Goal: Information Seeking & Learning: Learn about a topic

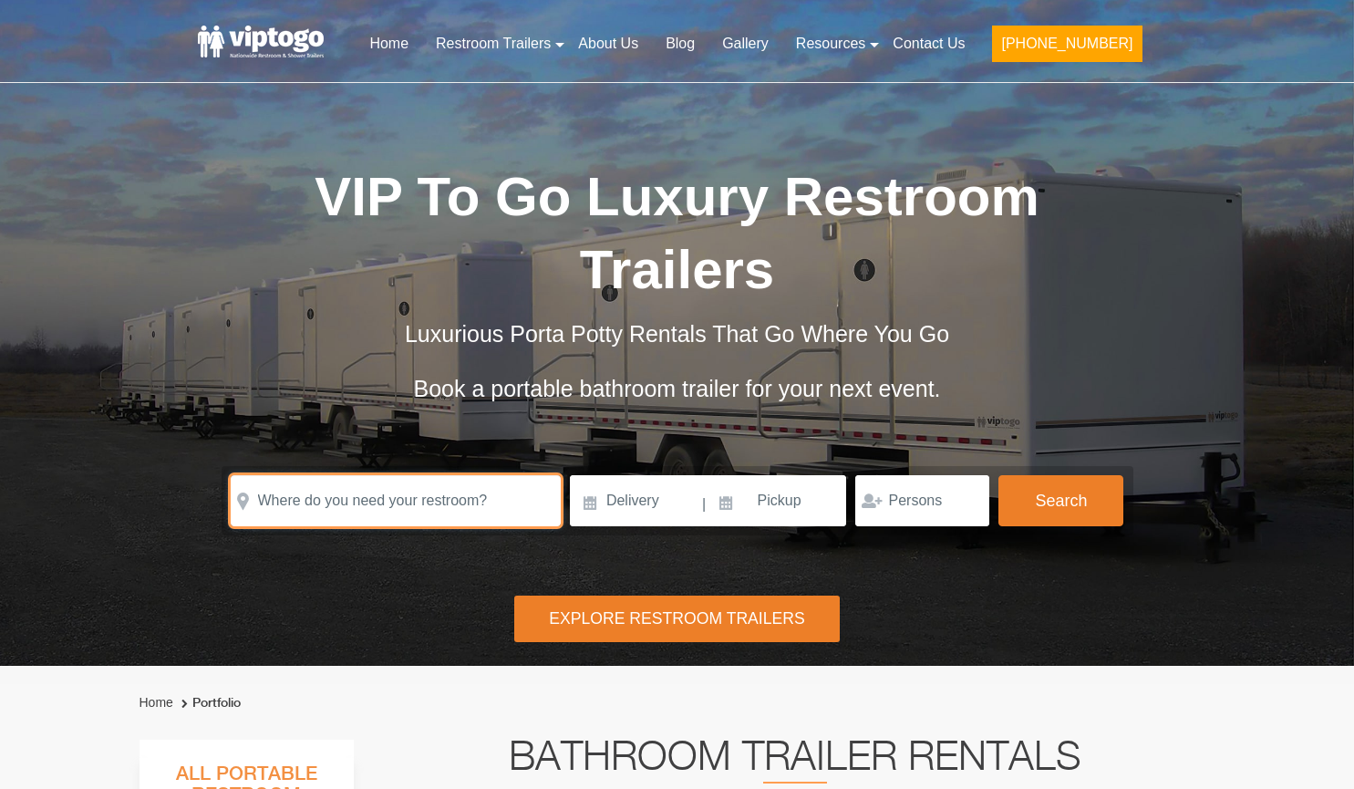
click at [377, 475] on input "text" at bounding box center [396, 500] width 330 height 51
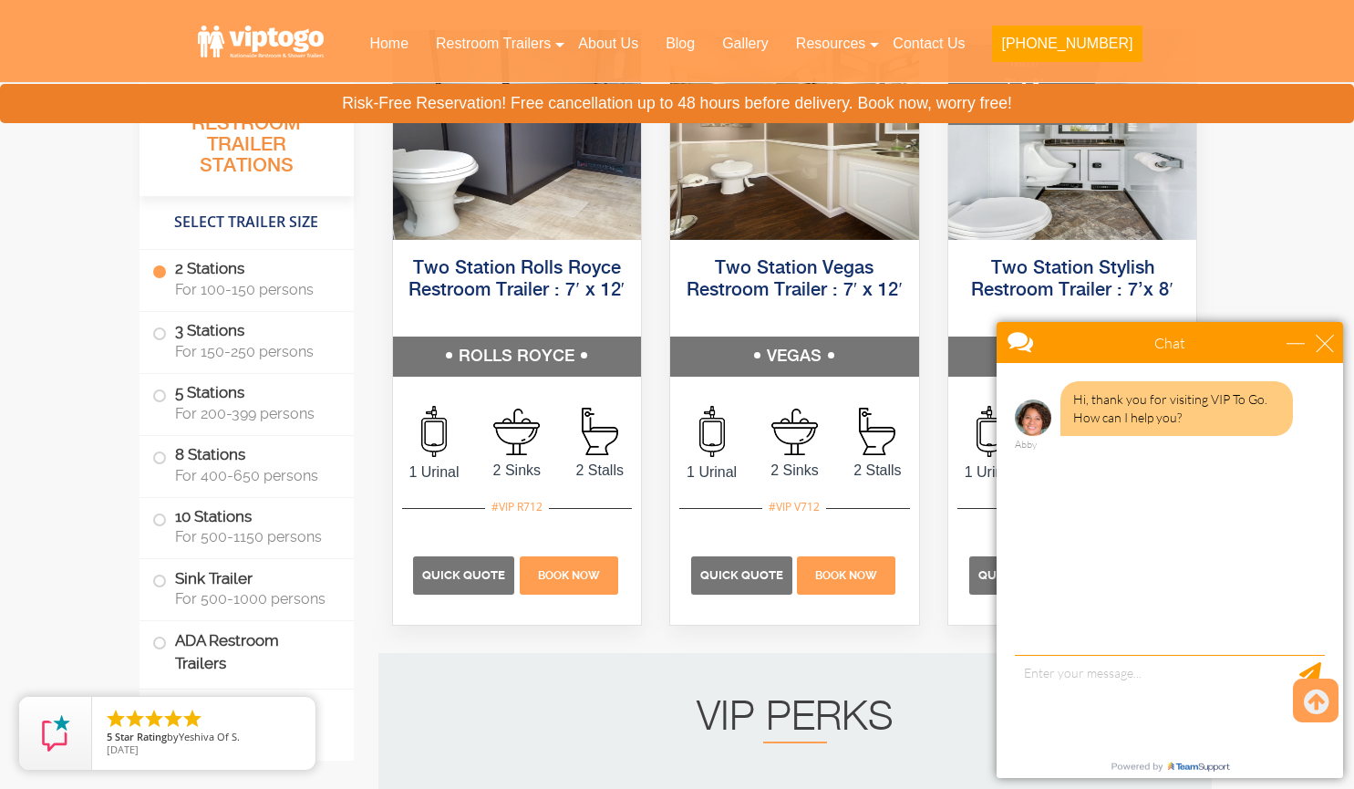
scroll to position [1009, 0]
click at [1321, 340] on div "close" at bounding box center [1325, 343] width 18 height 18
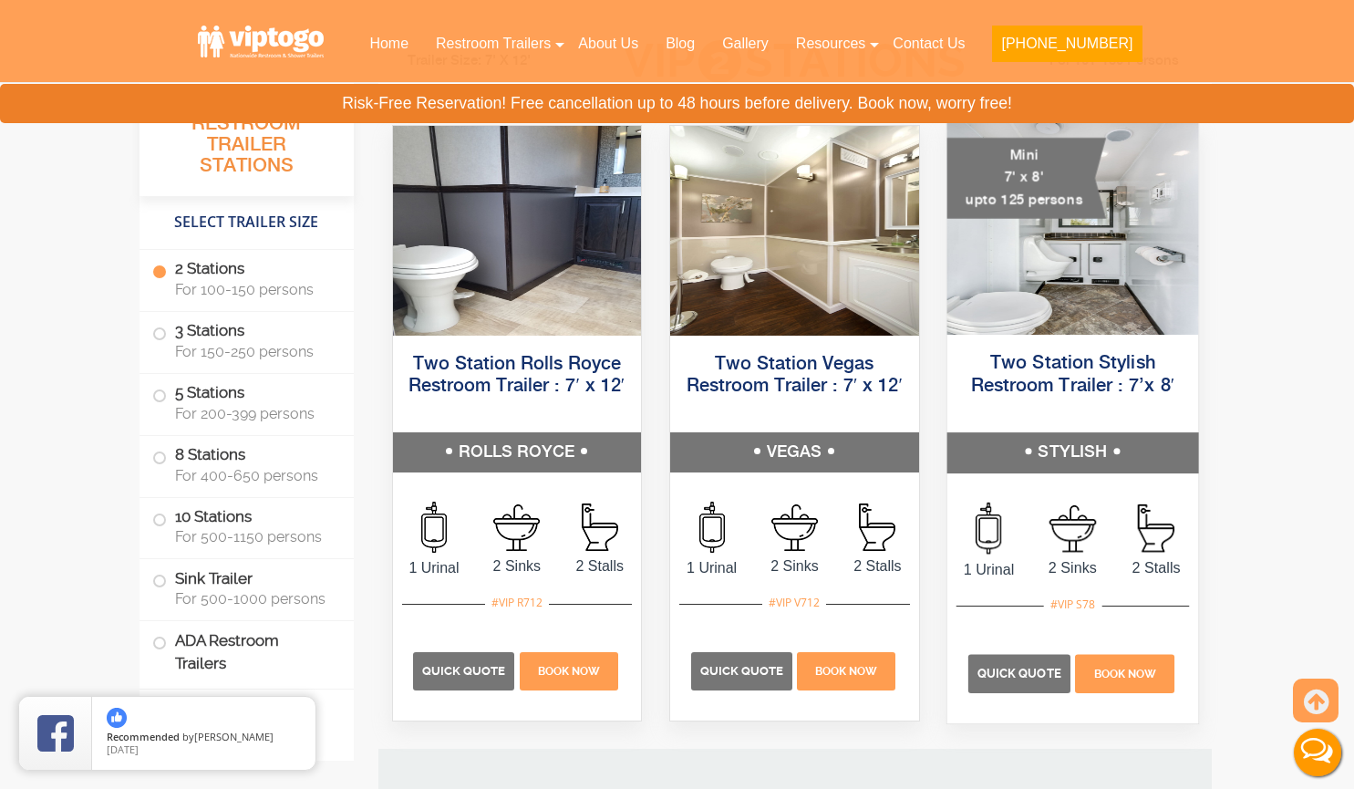
scroll to position [775, 0]
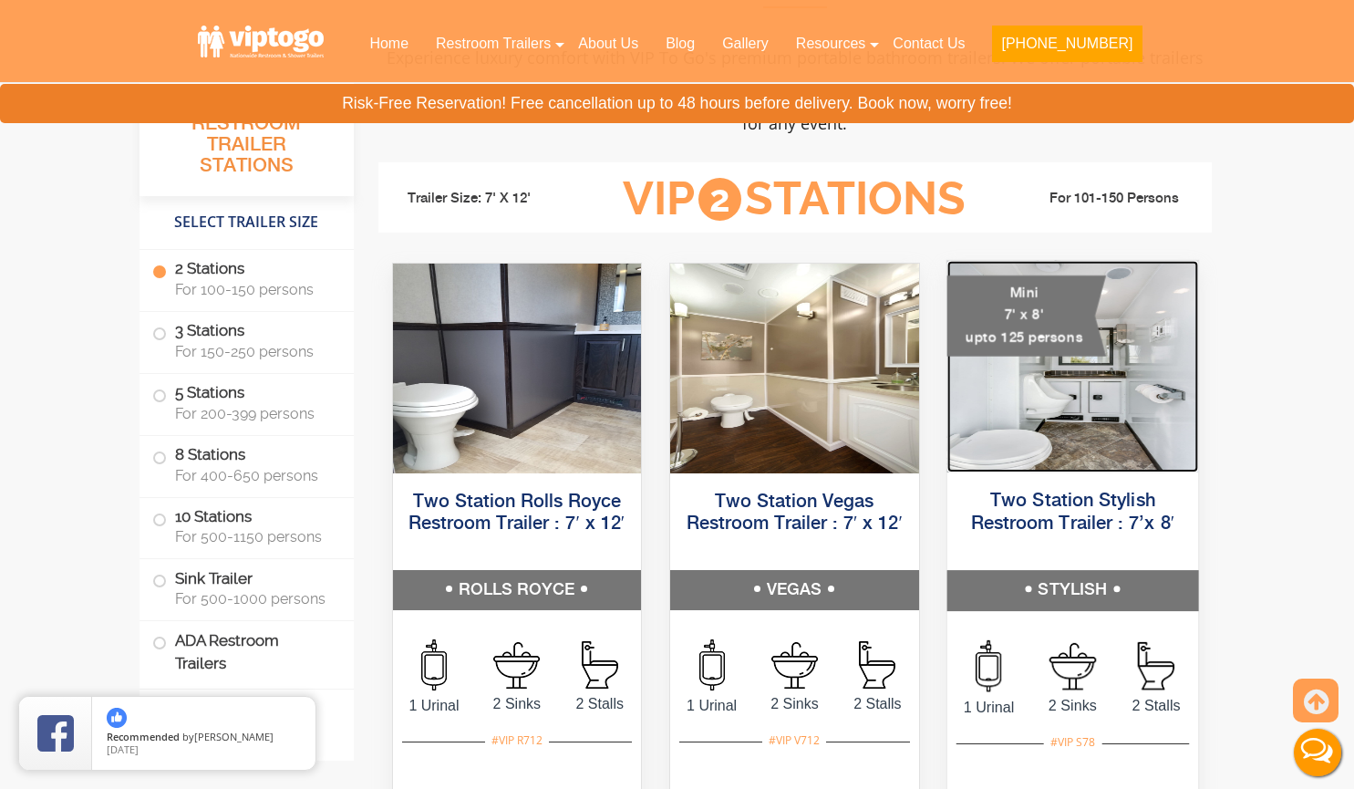
click at [1120, 397] on img at bounding box center [1071, 367] width 251 height 212
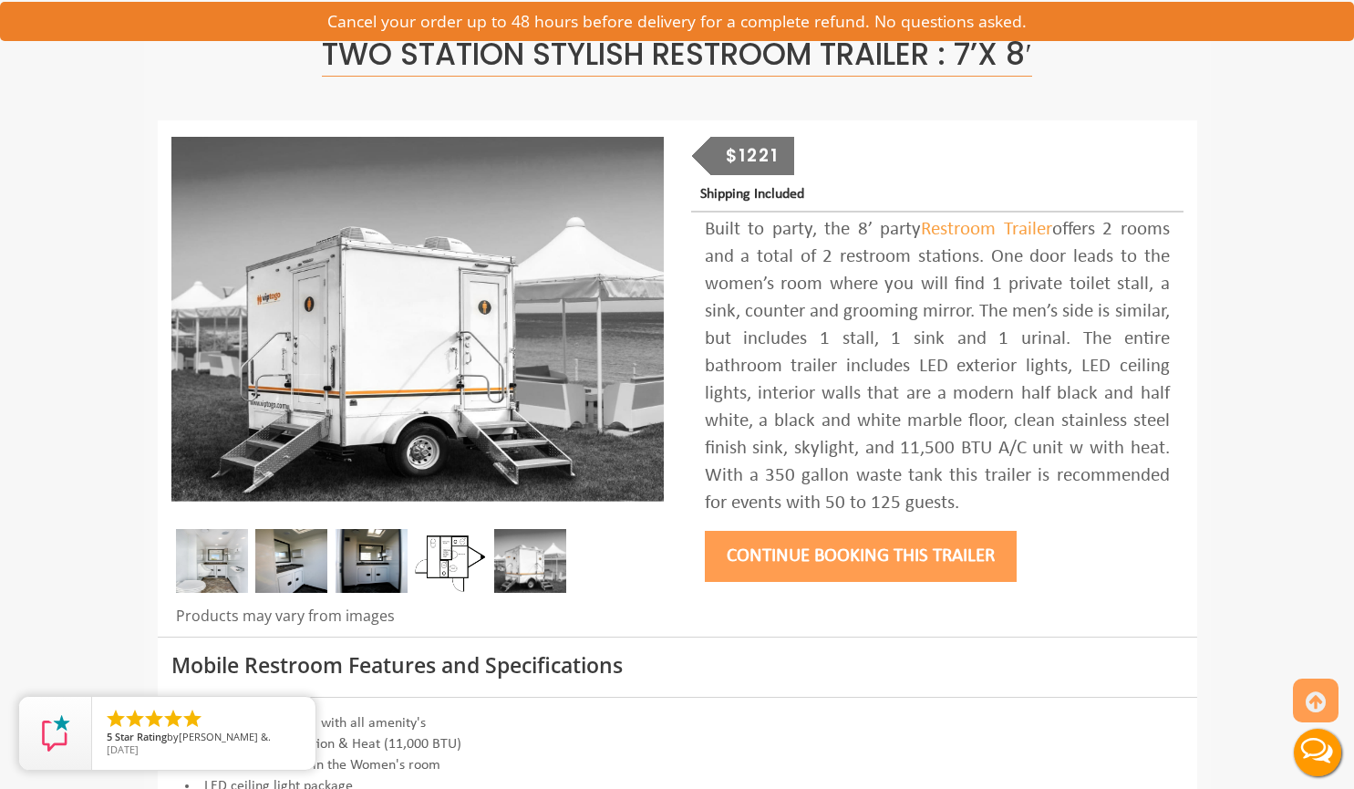
scroll to position [340, 0]
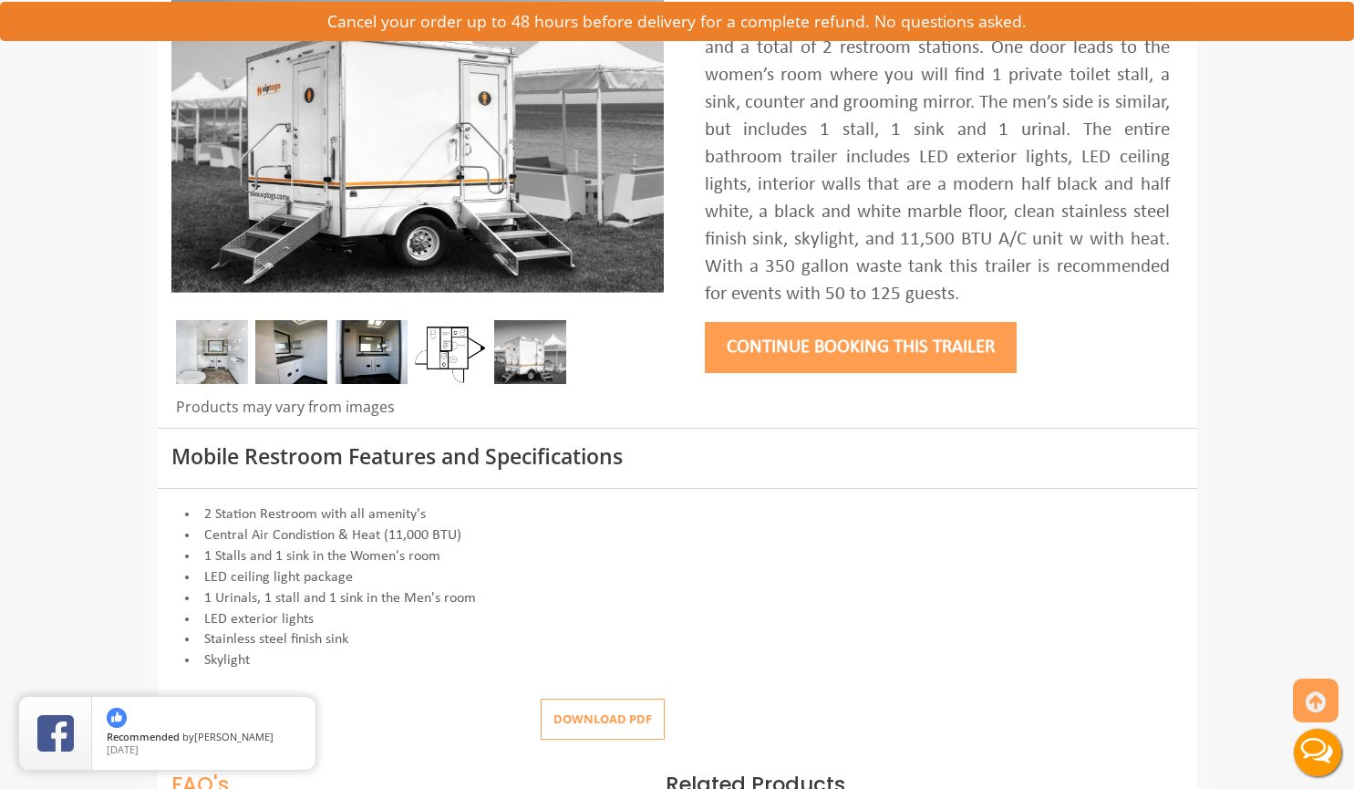
click at [778, 489] on div "Mobile Restroom Features and Specifications" at bounding box center [677, 458] width 1039 height 61
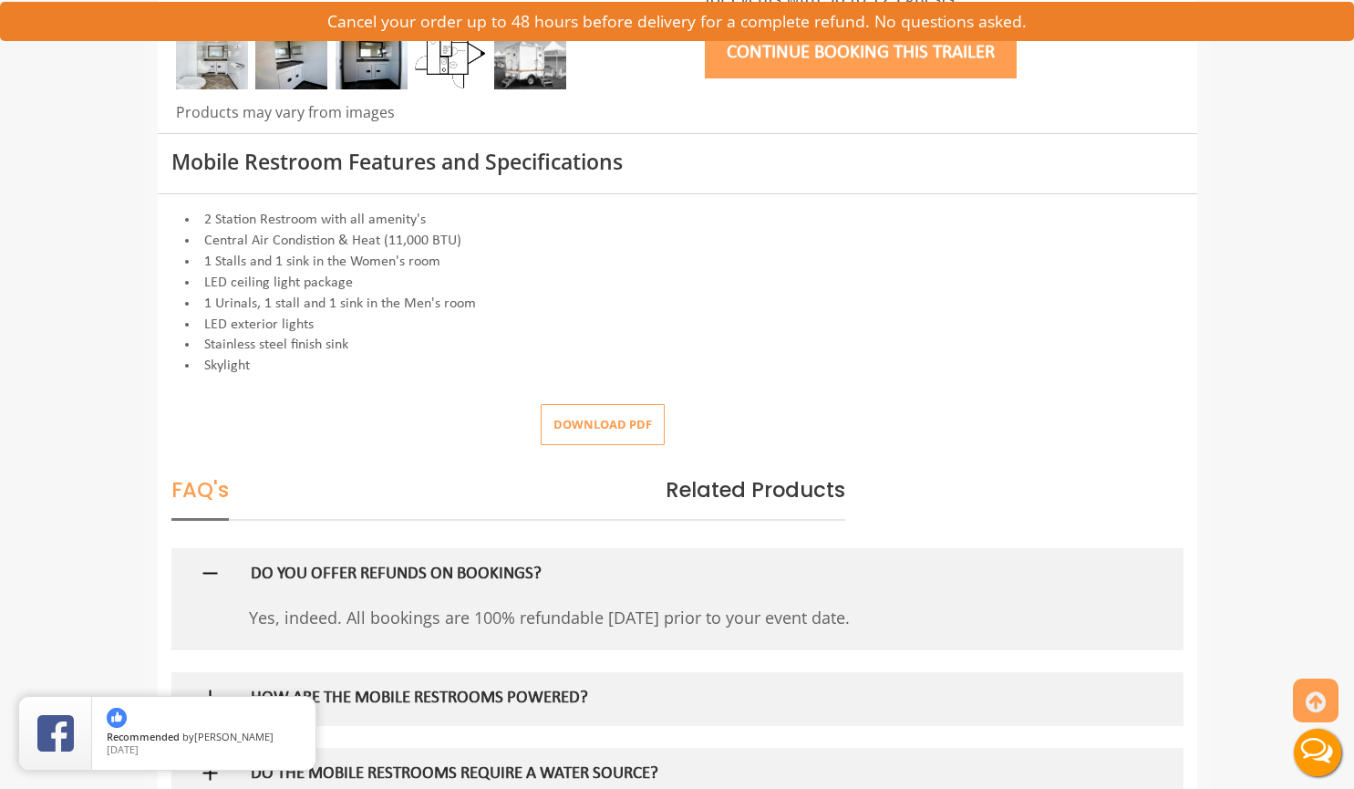
scroll to position [863, 0]
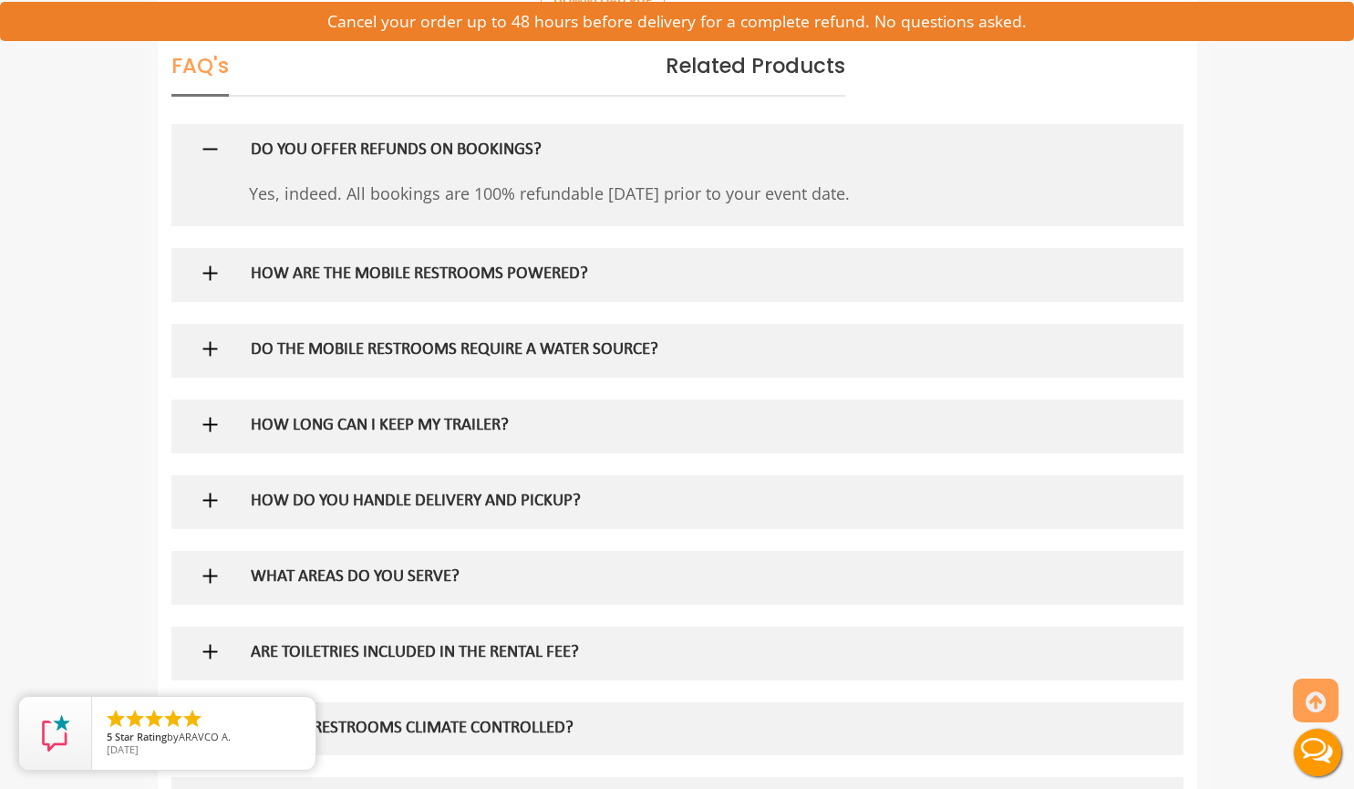
click at [523, 272] on h5 "HOW ARE THE MOBILE RESTROOMS POWERED?" at bounding box center [647, 274] width 793 height 19
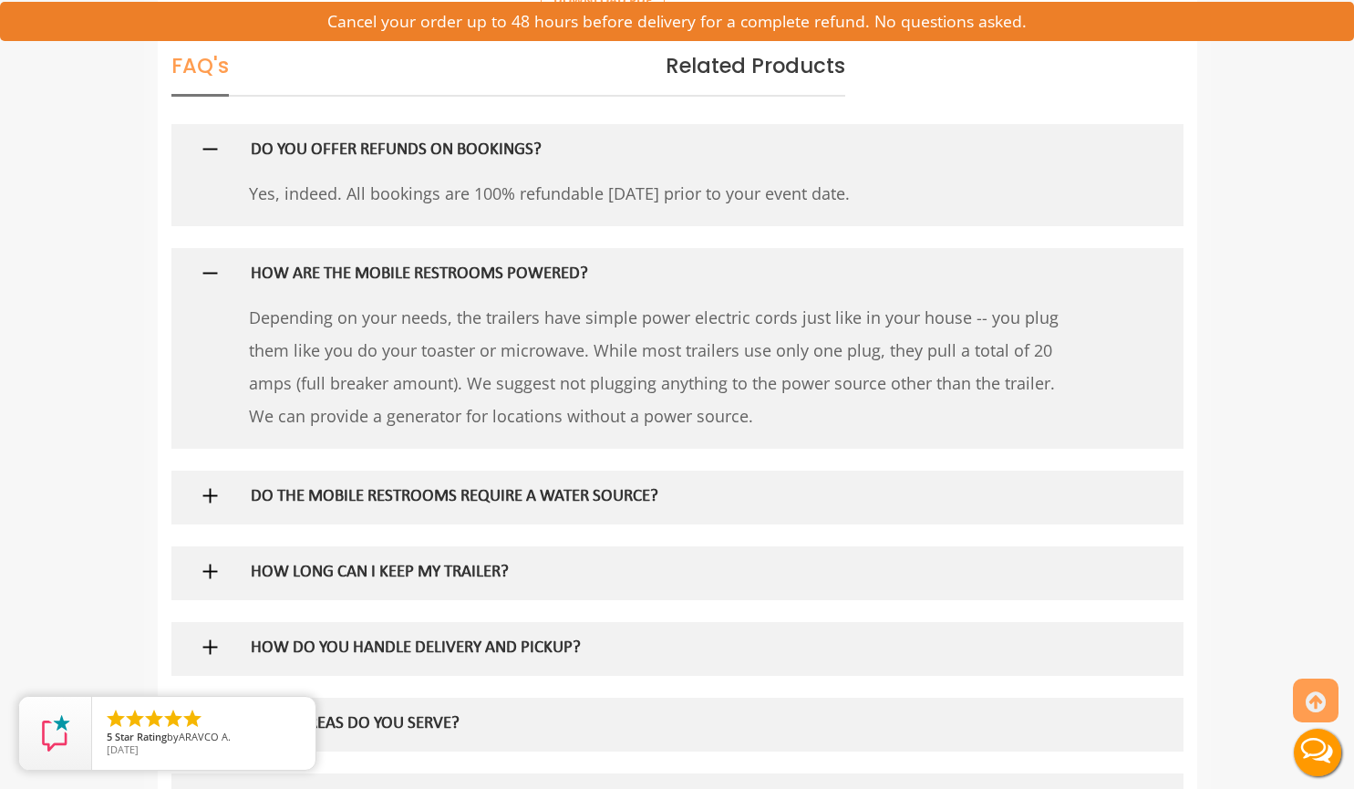
click at [686, 390] on p "Depending on your needs, the trailers have simple power electric cords just lik…" at bounding box center [661, 366] width 825 height 131
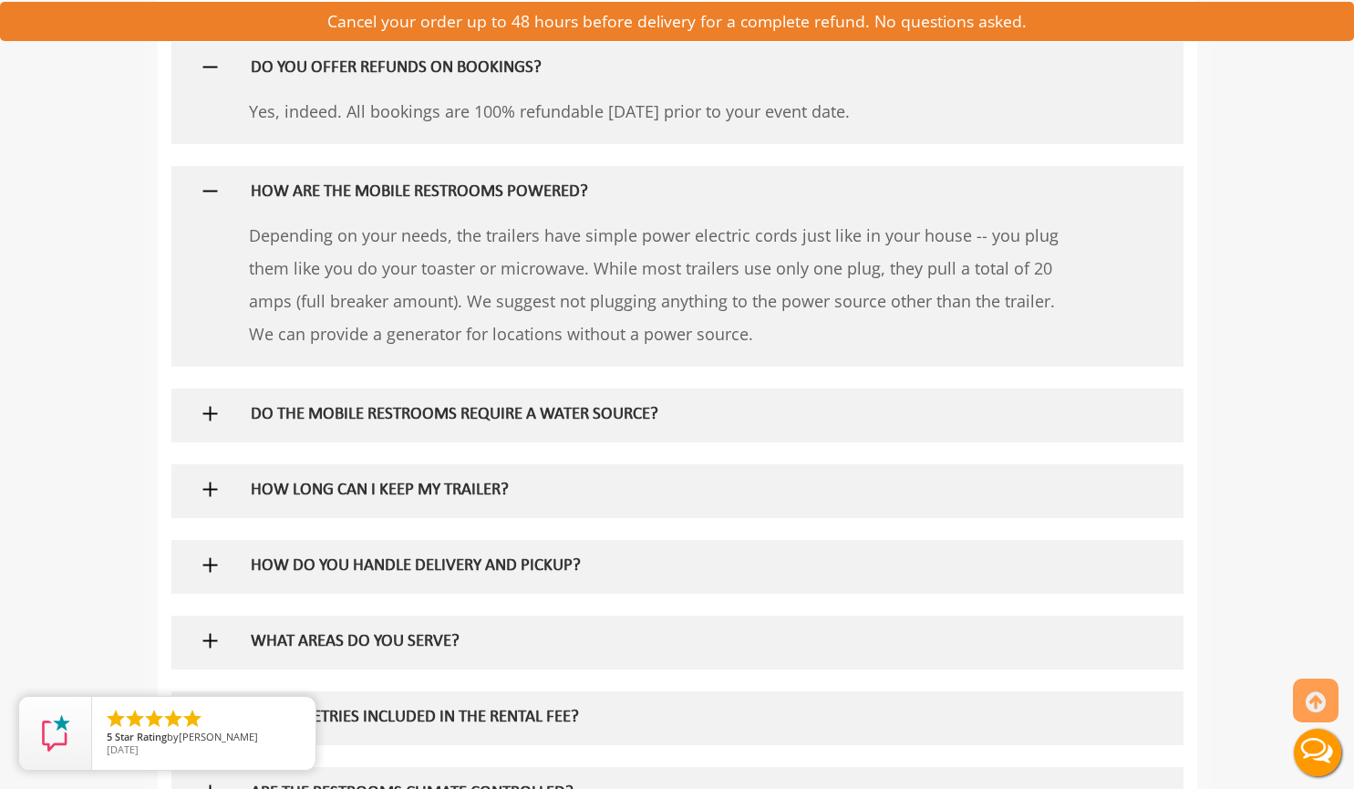
scroll to position [1141, 0]
click at [729, 340] on p "Depending on your needs, the trailers have simple power electric cords just lik…" at bounding box center [661, 283] width 825 height 131
click at [647, 419] on h5 "DO THE MOBILE RESTROOMS REQUIRE A WATER SOURCE?" at bounding box center [647, 414] width 793 height 19
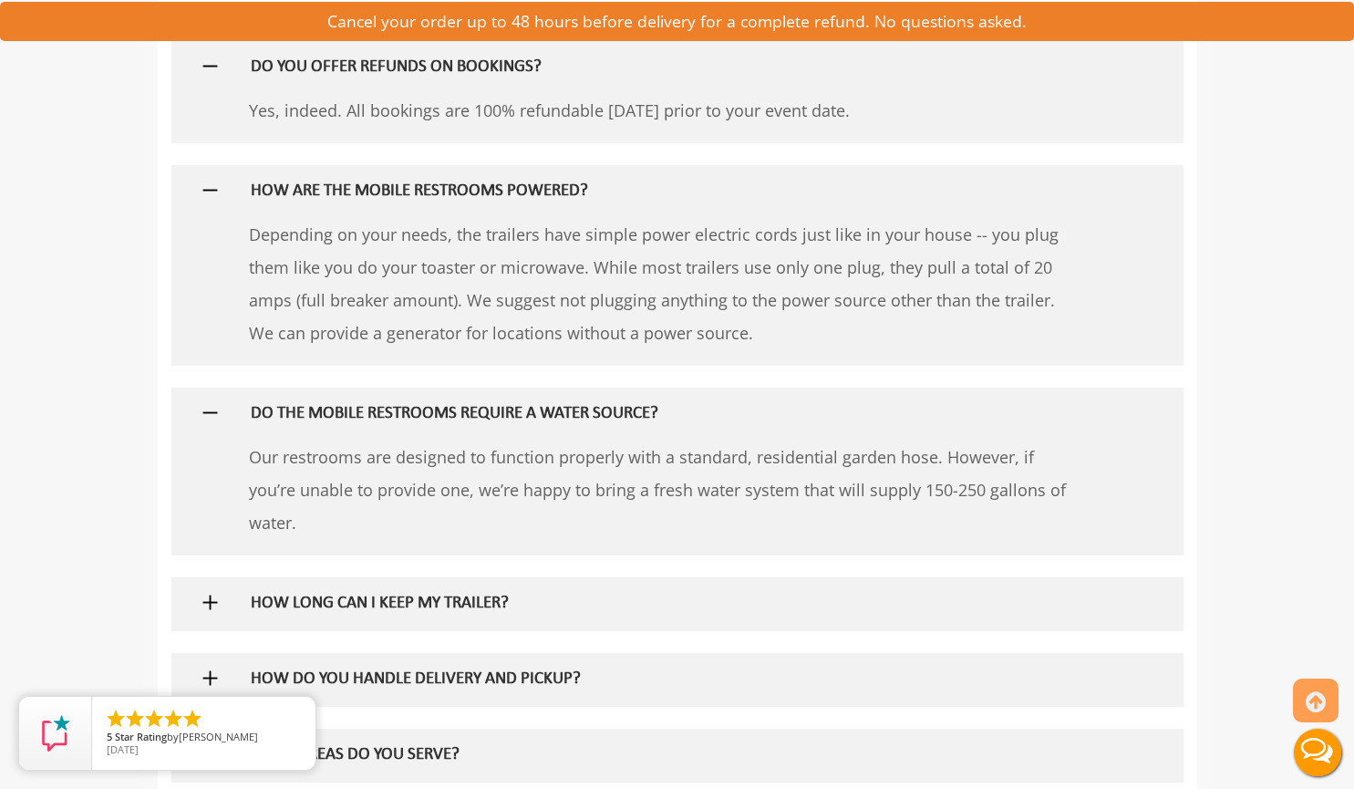
scroll to position [1163, 0]
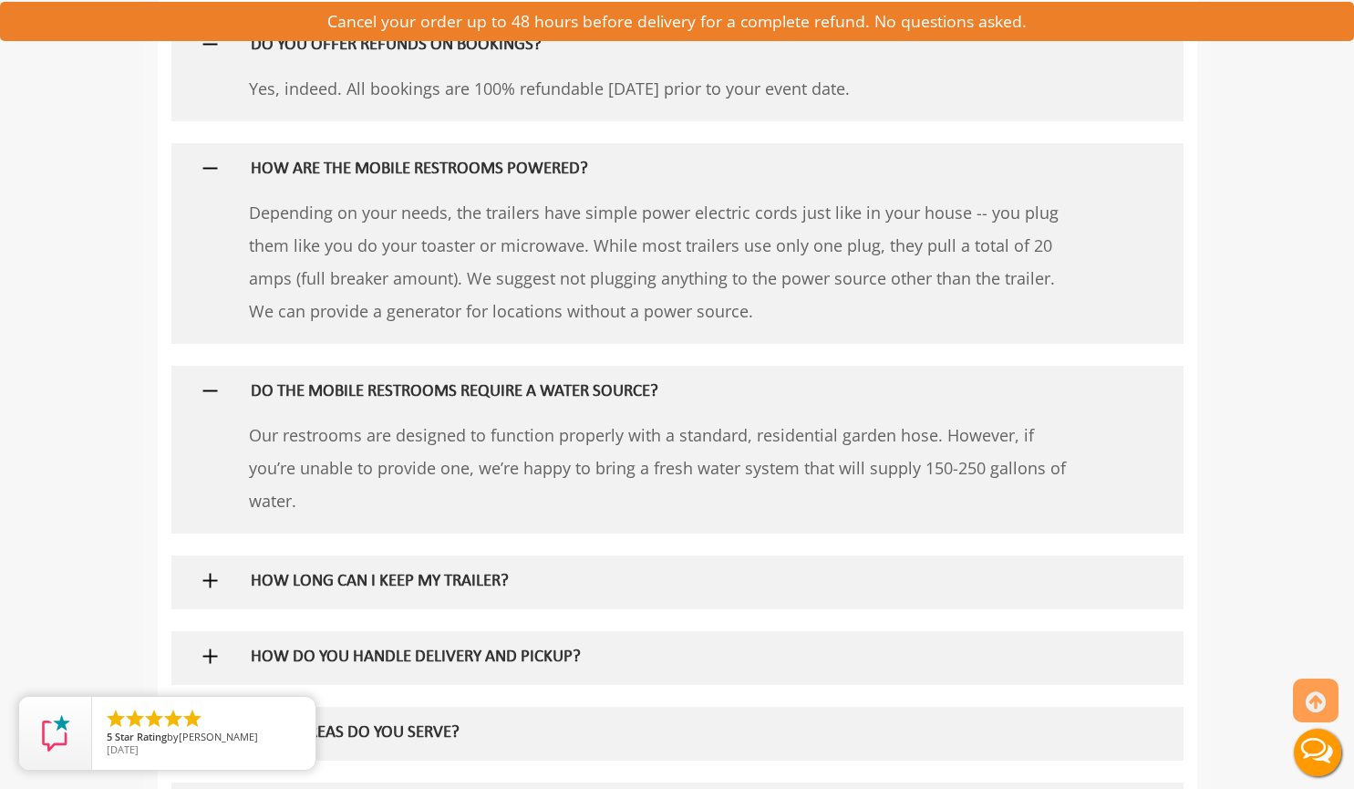
click at [635, 459] on p "Our restrooms are designed to function properly with a standard, residential ga…" at bounding box center [661, 467] width 825 height 98
click at [775, 483] on p "Our restrooms are designed to function properly with a standard, residential ga…" at bounding box center [661, 467] width 825 height 98
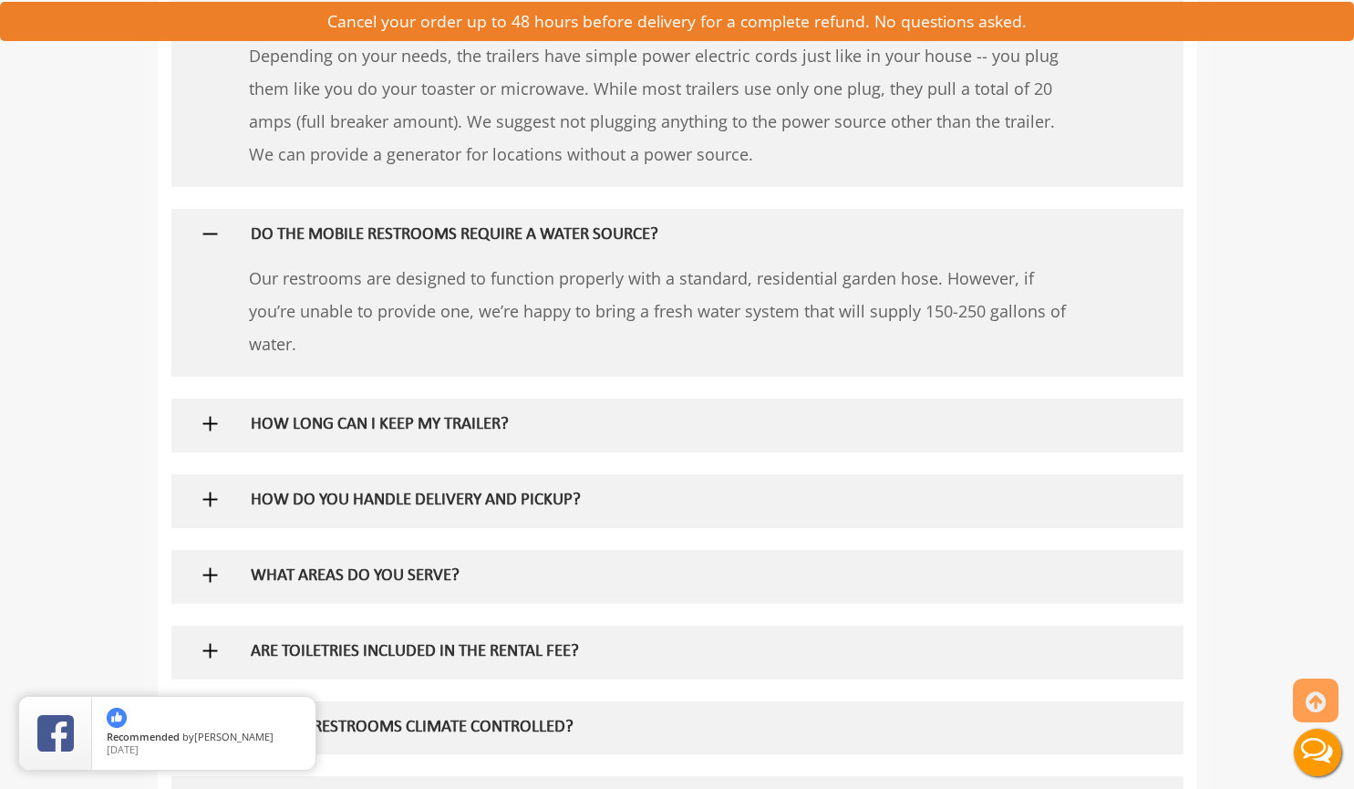
scroll to position [1321, 0]
click at [551, 408] on div "HOW LONG CAN I KEEP MY TRAILER?" at bounding box center [647, 423] width 820 height 53
click at [531, 423] on h5 "HOW LONG CAN I KEEP MY TRAILER?" at bounding box center [647, 424] width 793 height 19
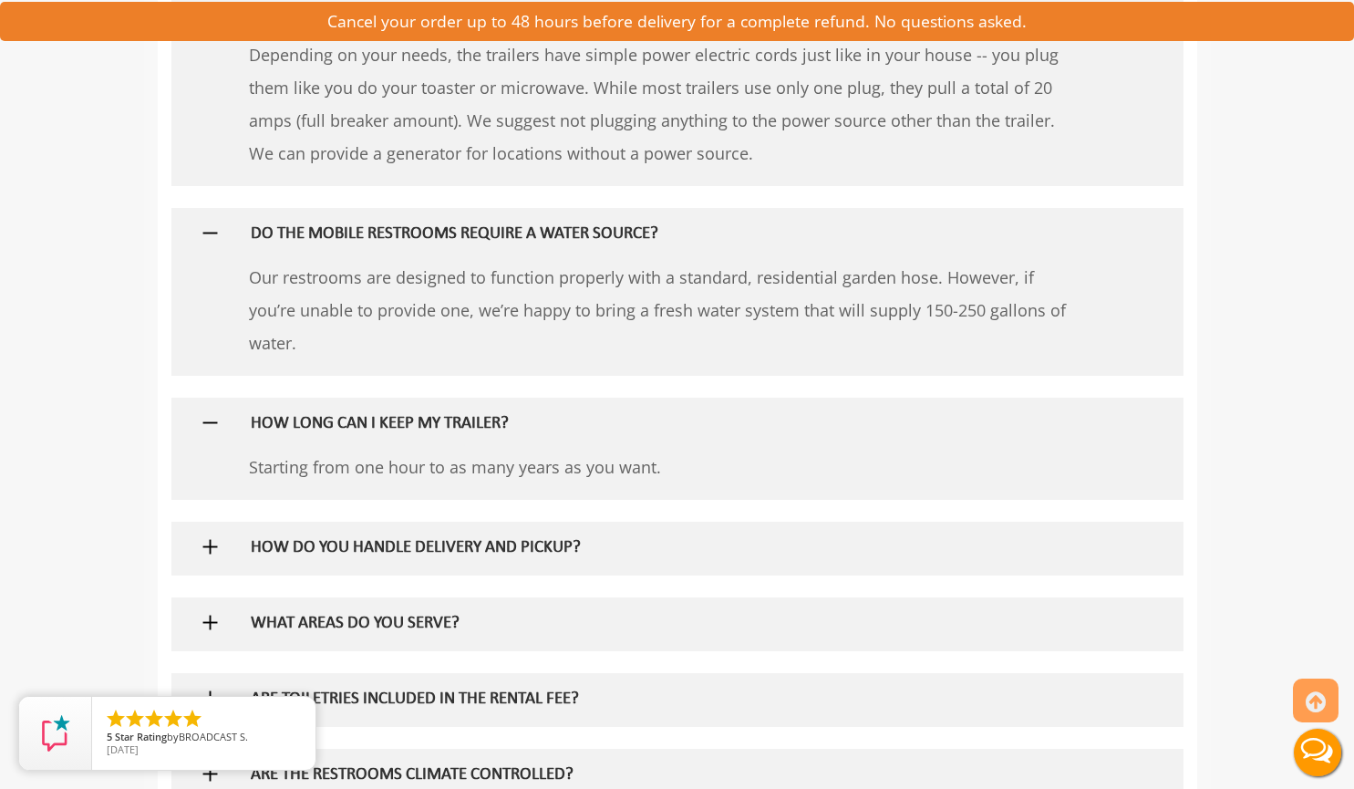
scroll to position [1359, 0]
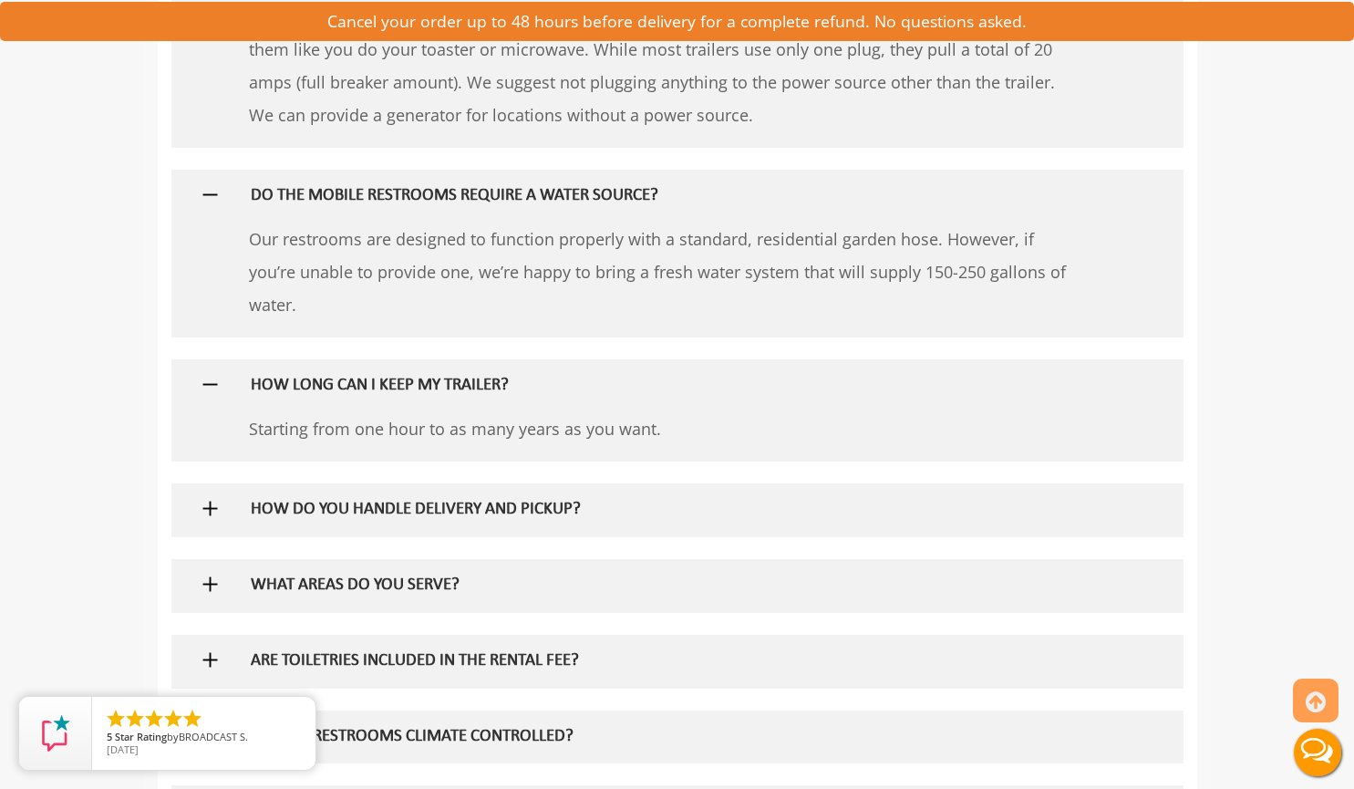
click at [625, 514] on h5 "HOW DO YOU HANDLE DELIVERY AND PICKUP?" at bounding box center [647, 509] width 793 height 19
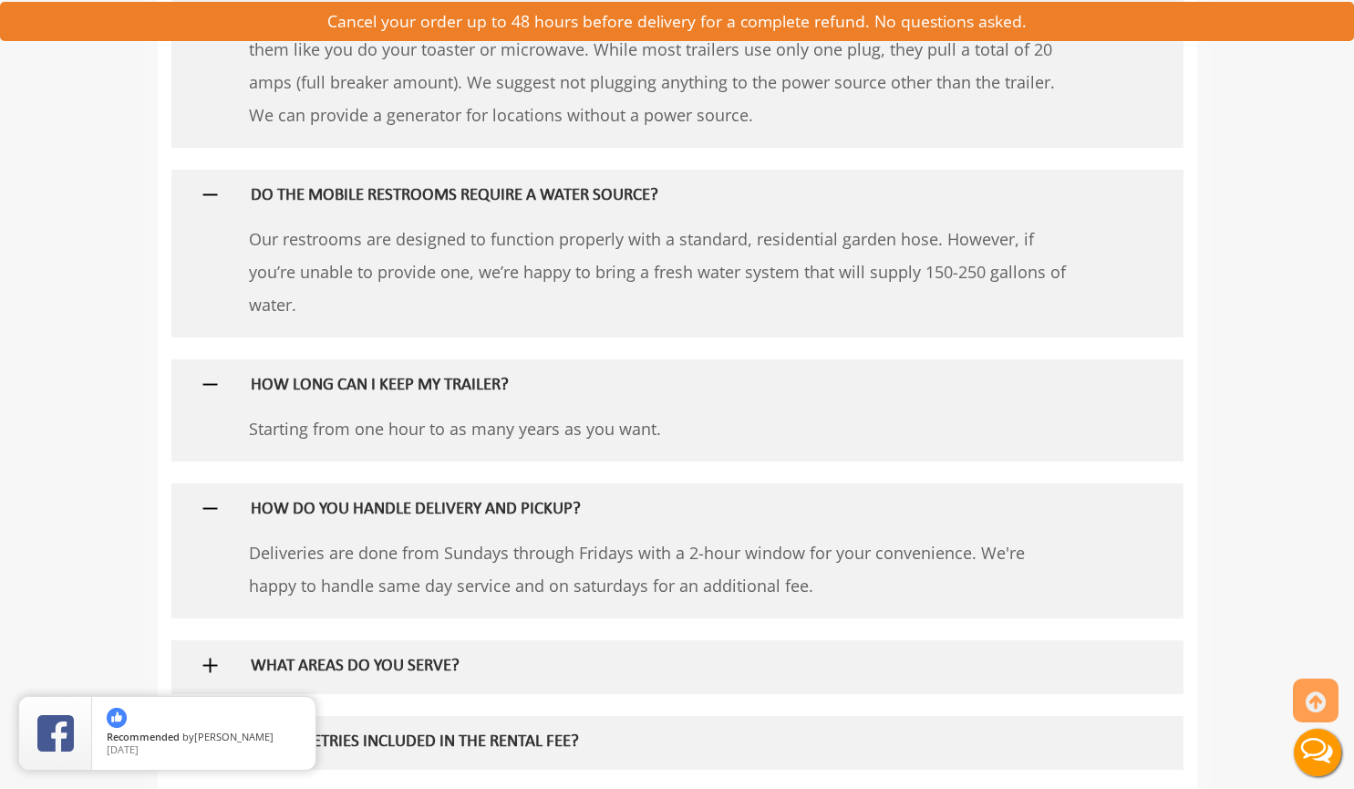
click at [555, 522] on div "HOW DO YOU HANDLE DELIVERY AND PICKUP?" at bounding box center [647, 509] width 820 height 53
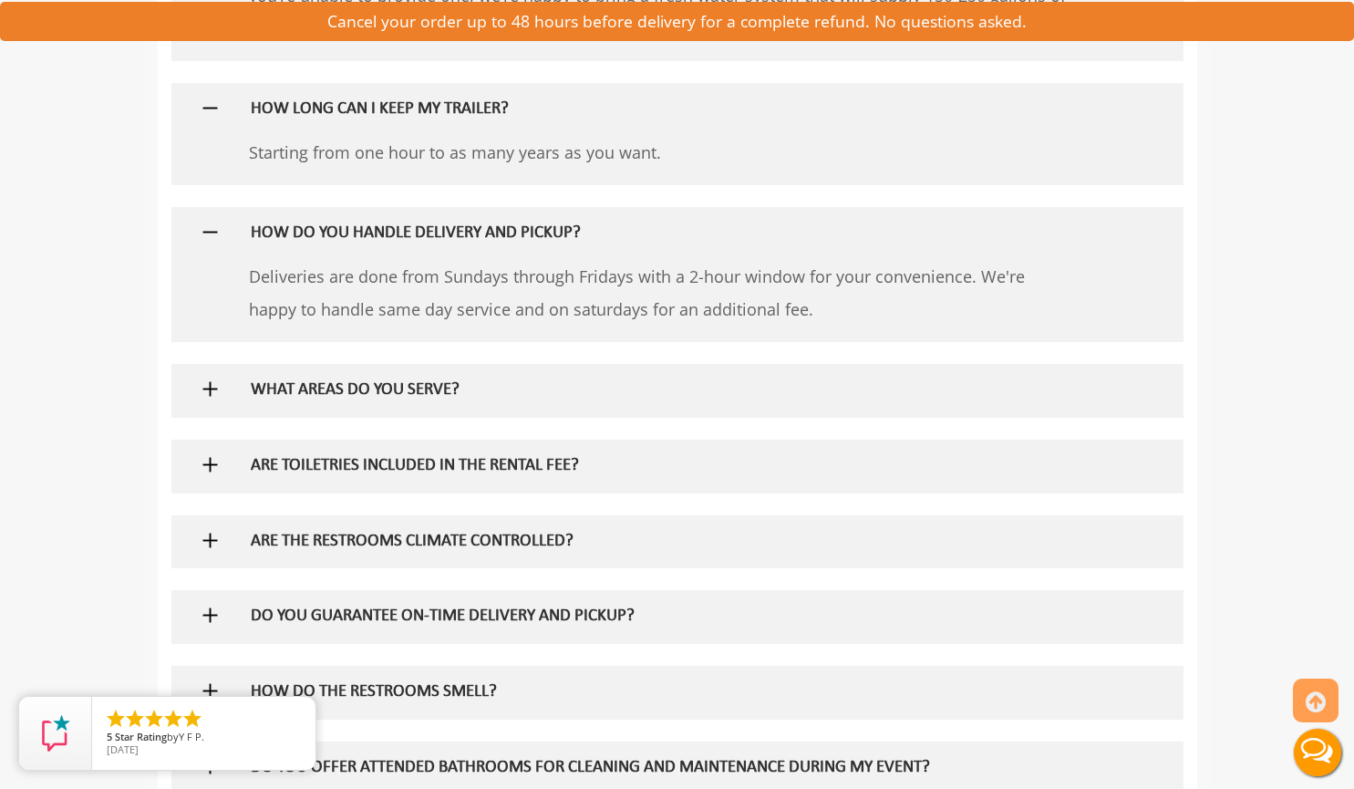
scroll to position [1637, 0]
click at [521, 273] on p "Deliveries are done from Sundays through Fridays with a 2-hour window for your …" at bounding box center [661, 291] width 825 height 66
click at [392, 393] on h5 "WHAT AREAS DO YOU SERVE?" at bounding box center [647, 388] width 793 height 19
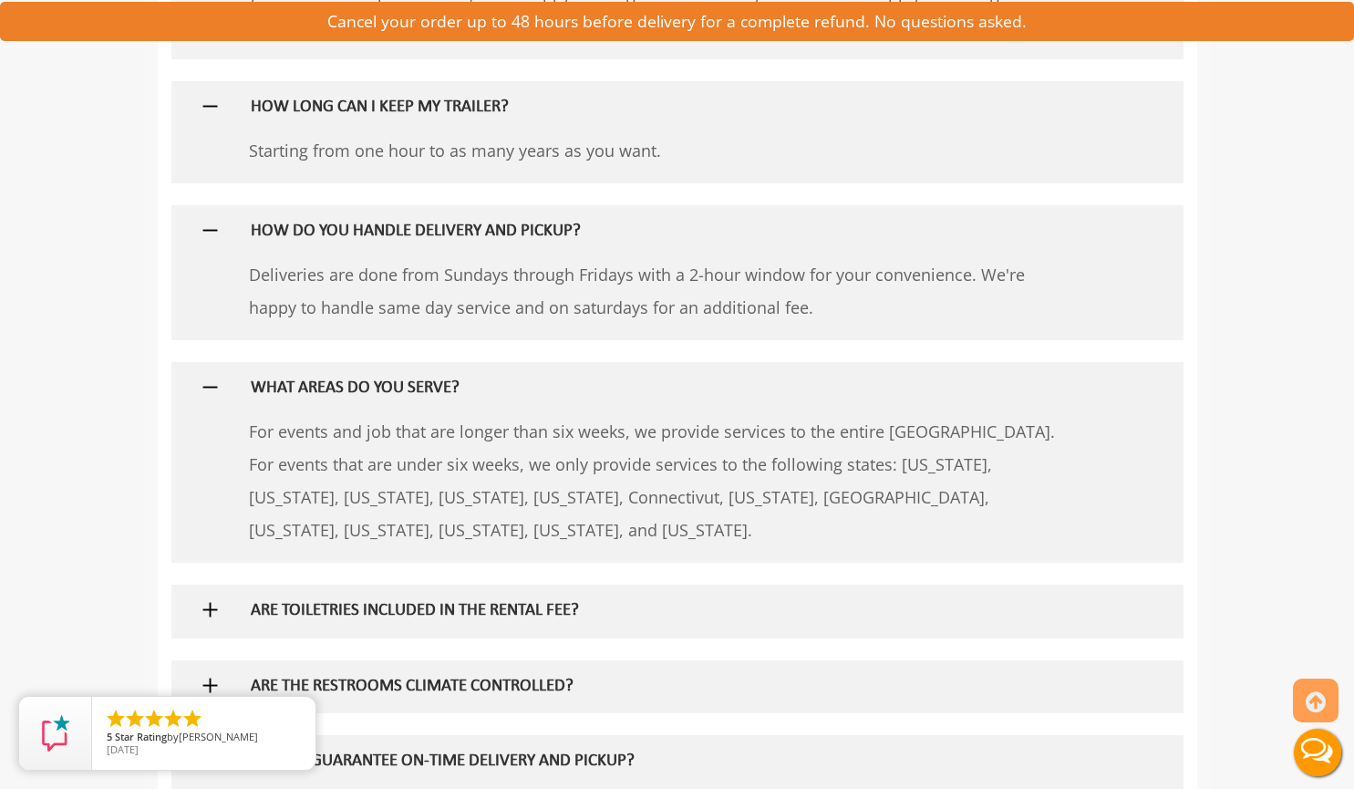
scroll to position [1786, 0]
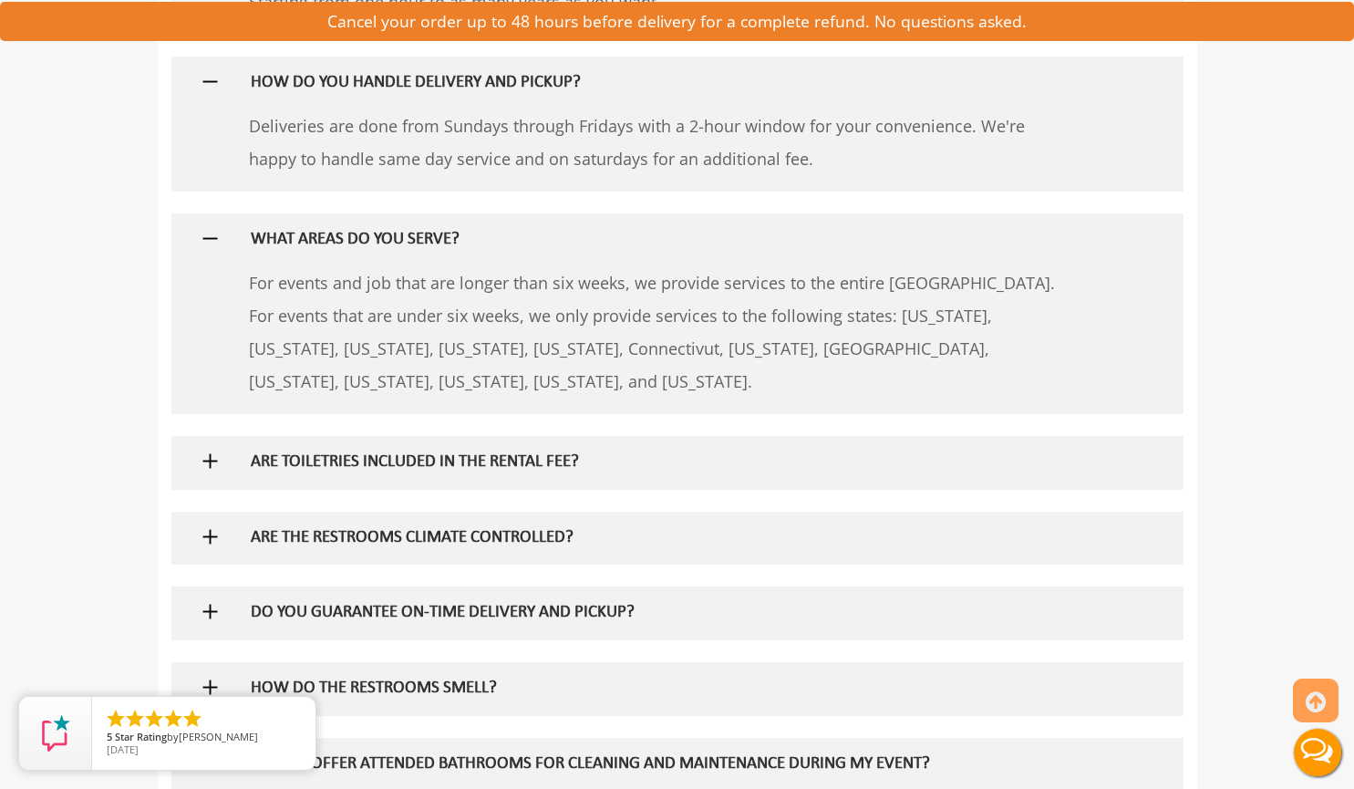
click at [484, 474] on div "ARE TOILETRIES INCLUDED IN THE RENTAL FEE?" at bounding box center [647, 462] width 820 height 53
click at [396, 456] on h5 "ARE TOILETRIES INCLUDED IN THE RENTAL FEE?" at bounding box center [647, 462] width 793 height 19
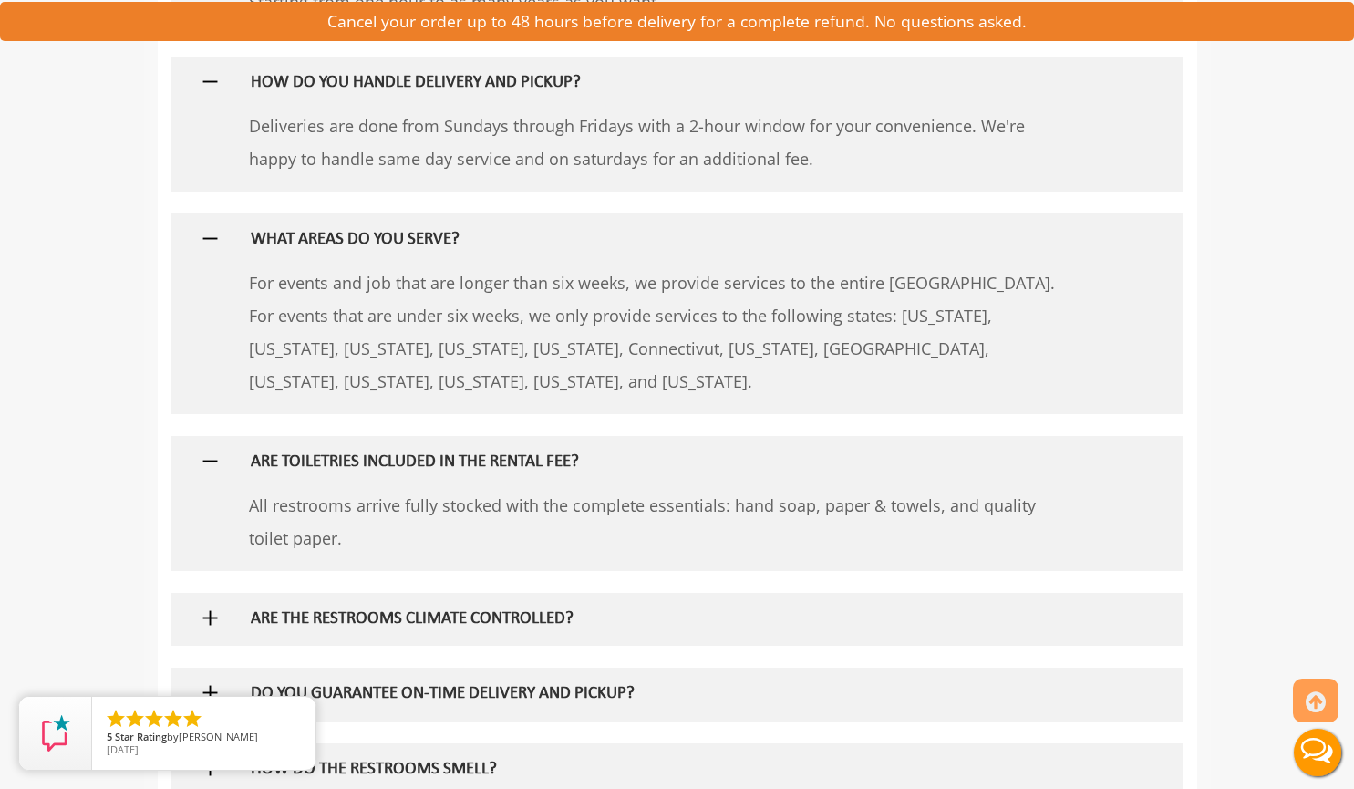
scroll to position [1994, 0]
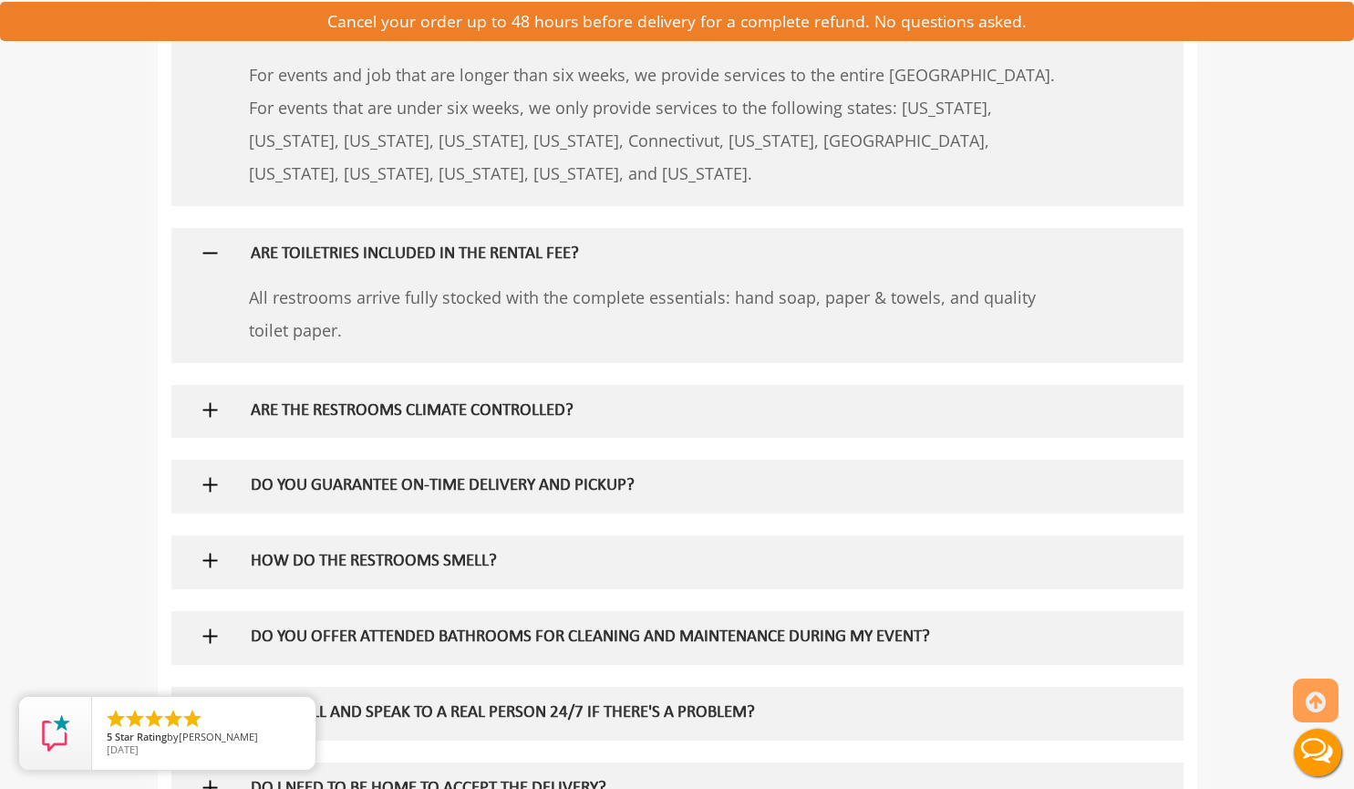
click at [425, 408] on h5 "ARE THE RESTROOMS CLIMATE CONTROLLED?" at bounding box center [647, 411] width 793 height 19
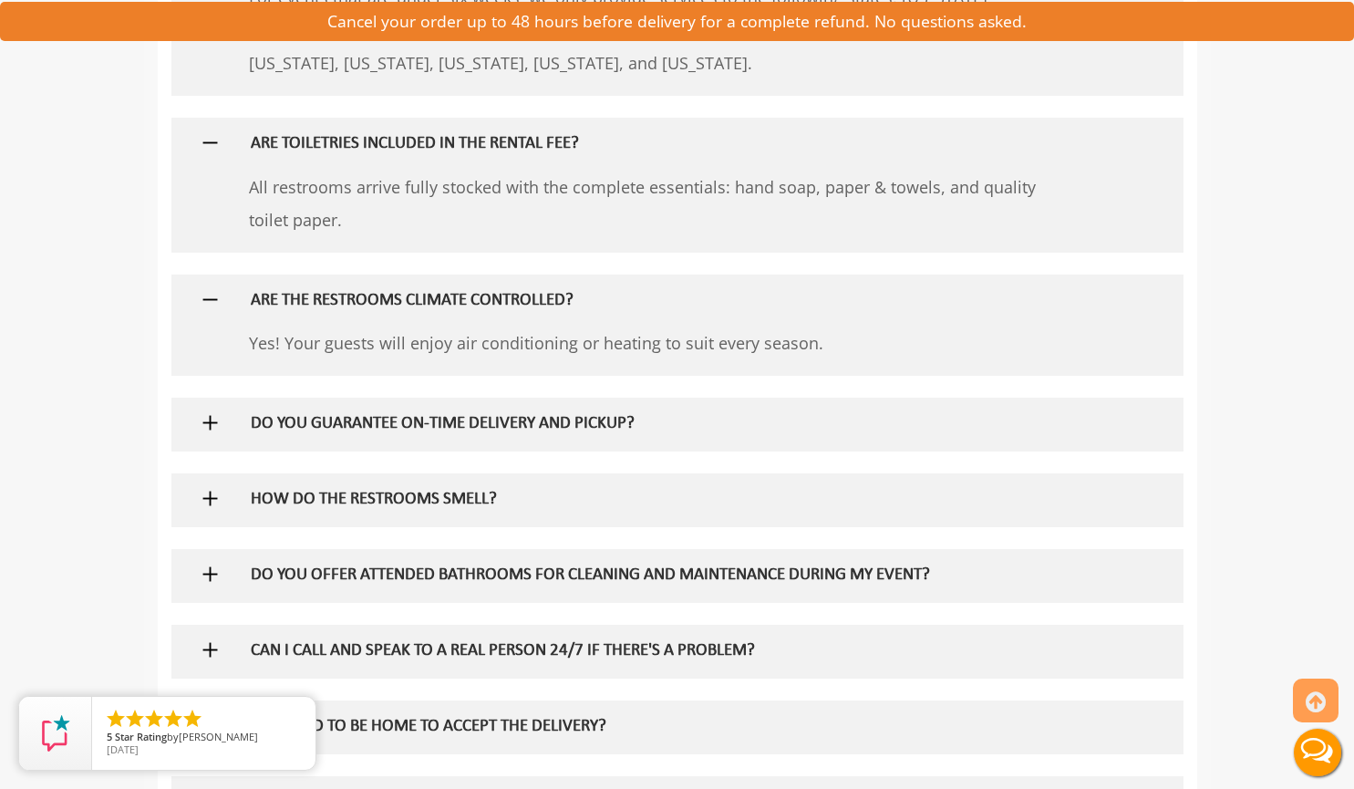
scroll to position [2105, 0]
click at [414, 434] on div "DO YOU GUARANTEE ON-TIME DELIVERY AND PICKUP?" at bounding box center [647, 423] width 820 height 53
click at [388, 412] on div "DO YOU GUARANTEE ON-TIME DELIVERY AND PICKUP?" at bounding box center [647, 423] width 820 height 53
click at [388, 417] on h5 "DO YOU GUARANTEE ON-TIME DELIVERY AND PICKUP?" at bounding box center [647, 423] width 793 height 19
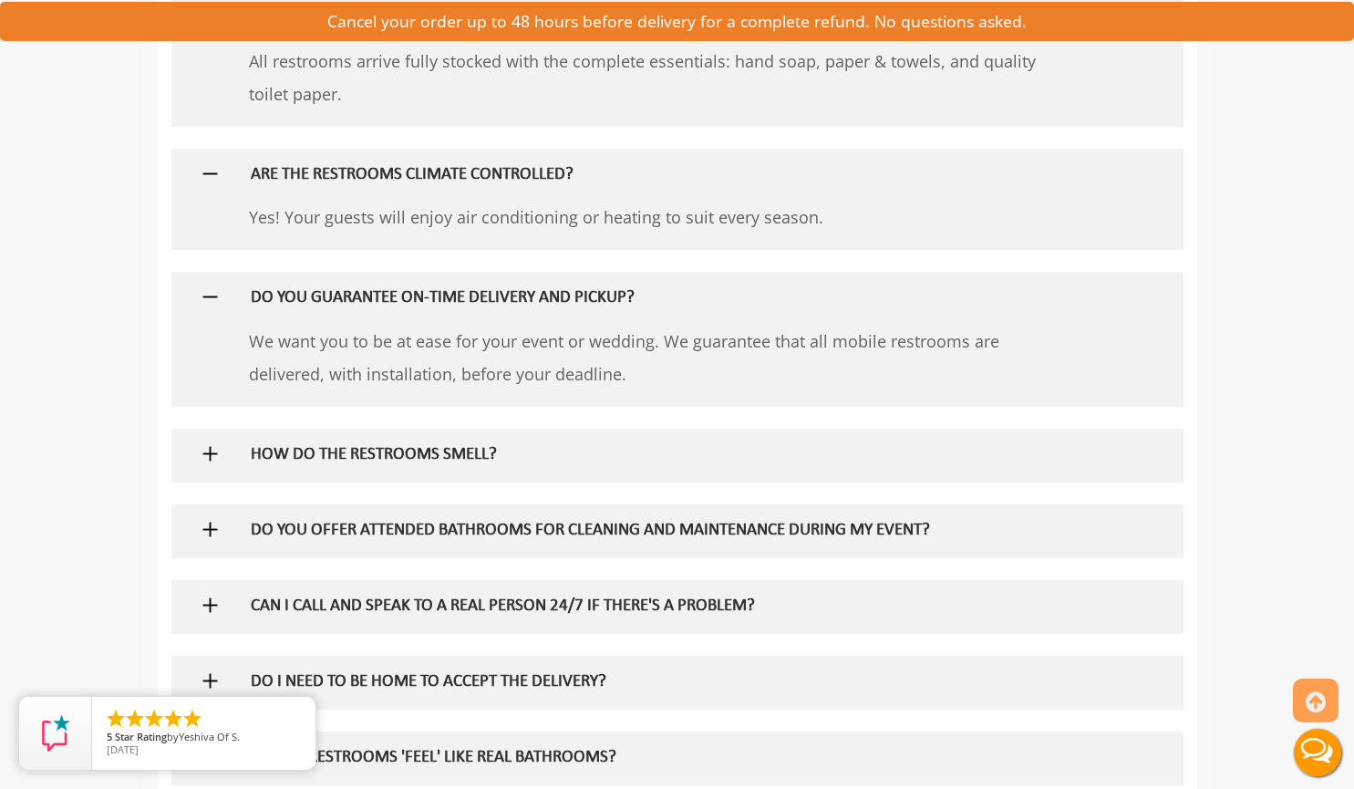
scroll to position [2233, 0]
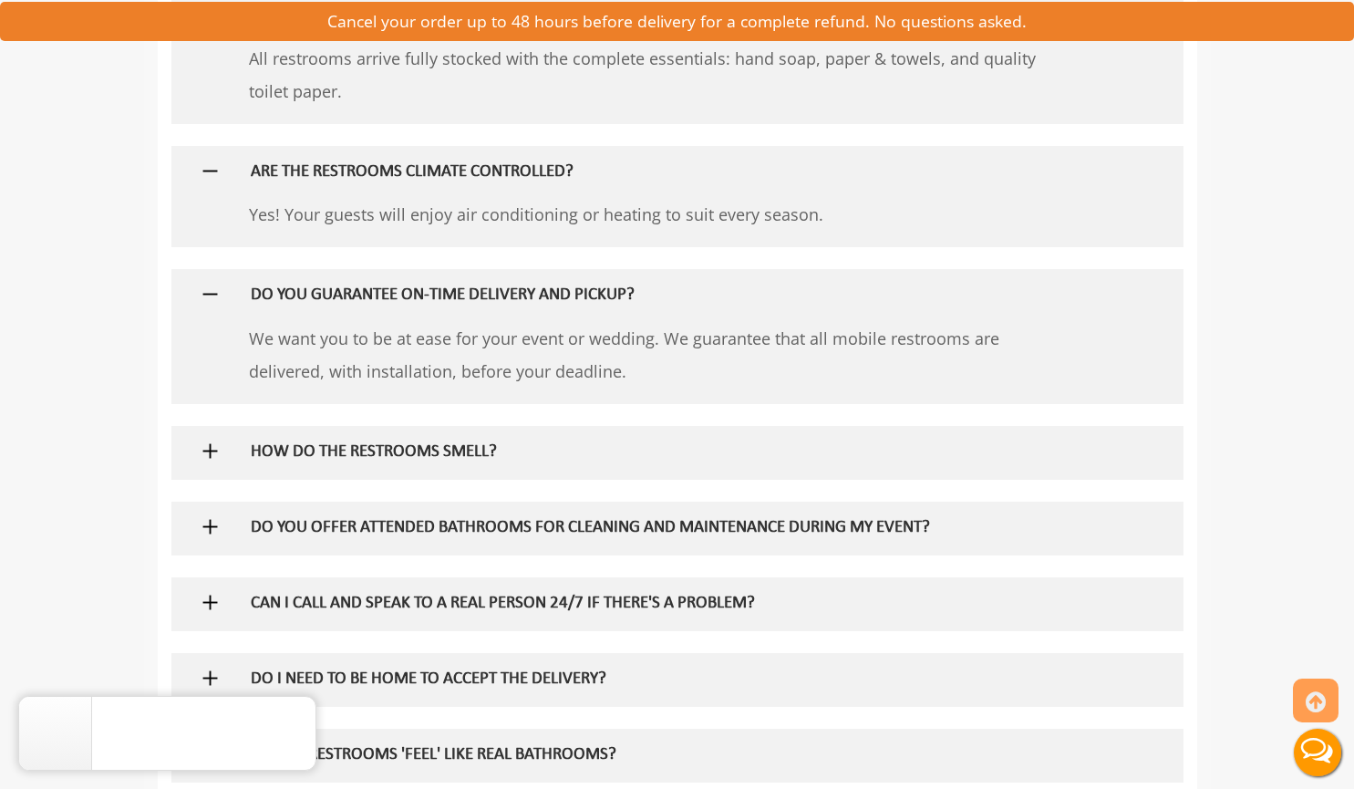
click at [508, 469] on div "HOW DO THE RESTROOMS SMELL?" at bounding box center [647, 452] width 820 height 53
click at [496, 441] on div "HOW DO THE RESTROOMS SMELL?" at bounding box center [647, 452] width 820 height 53
click at [495, 451] on h5 "HOW DO THE RESTROOMS SMELL?" at bounding box center [647, 452] width 793 height 19
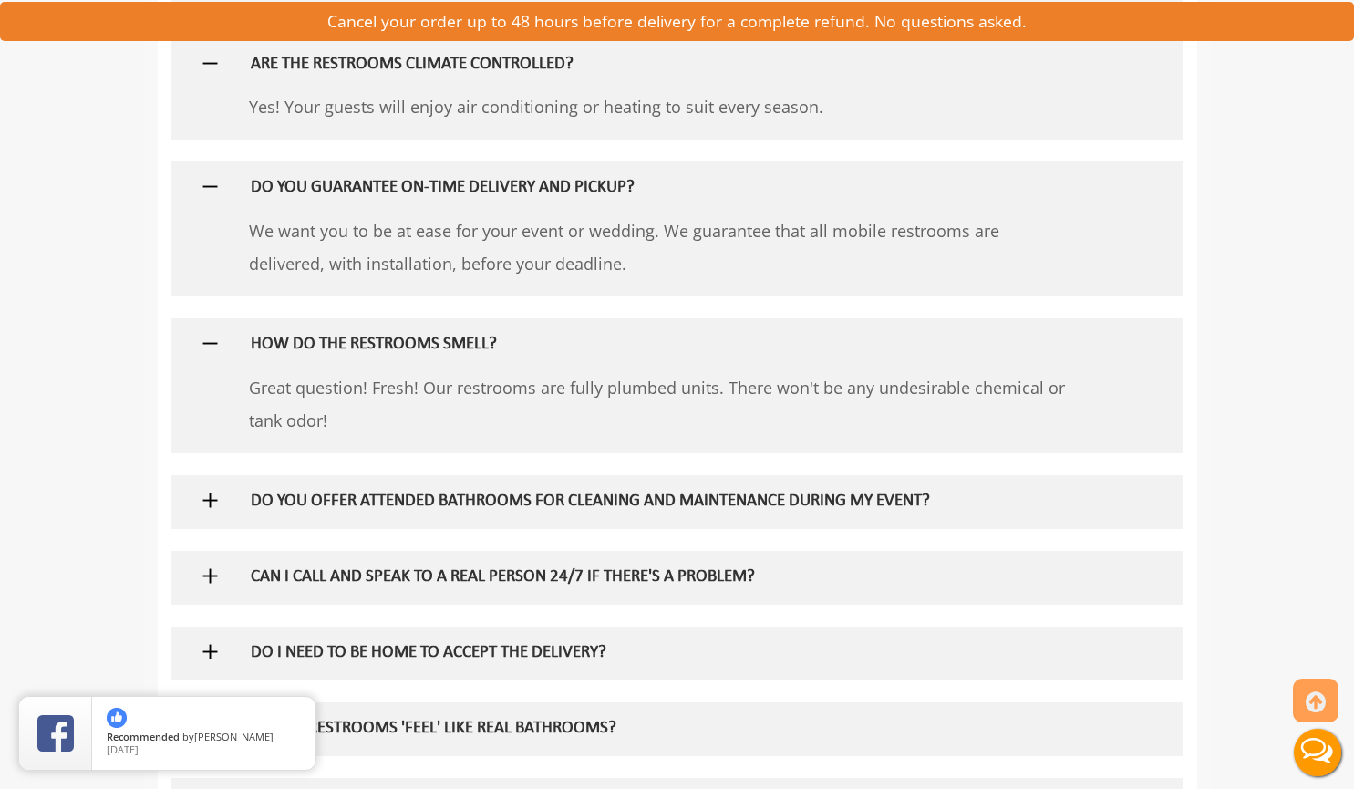
scroll to position [2368, 0]
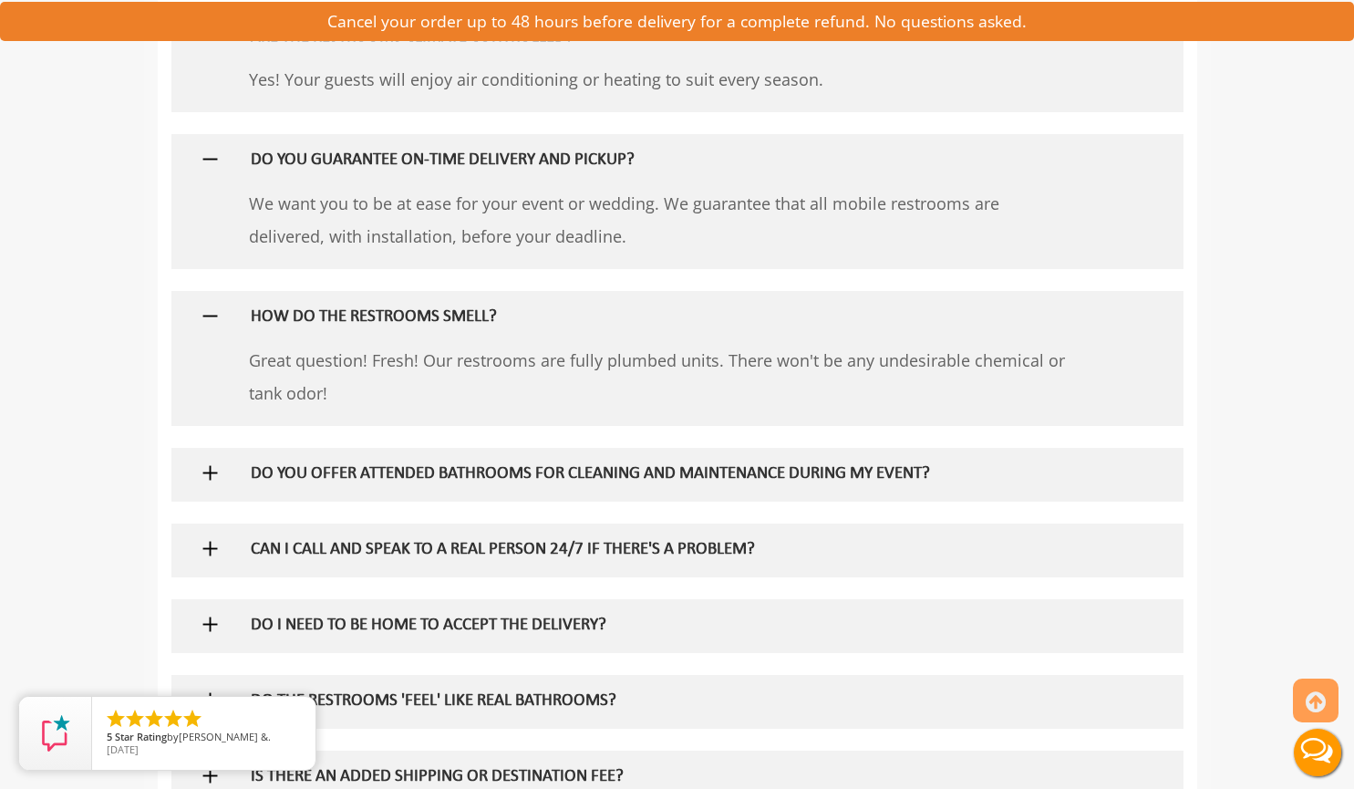
click at [522, 480] on h5 "DO YOU OFFER ATTENDED BATHROOMS FOR CLEANING AND MAINTENANCE DURING MY EVENT?" at bounding box center [647, 474] width 793 height 19
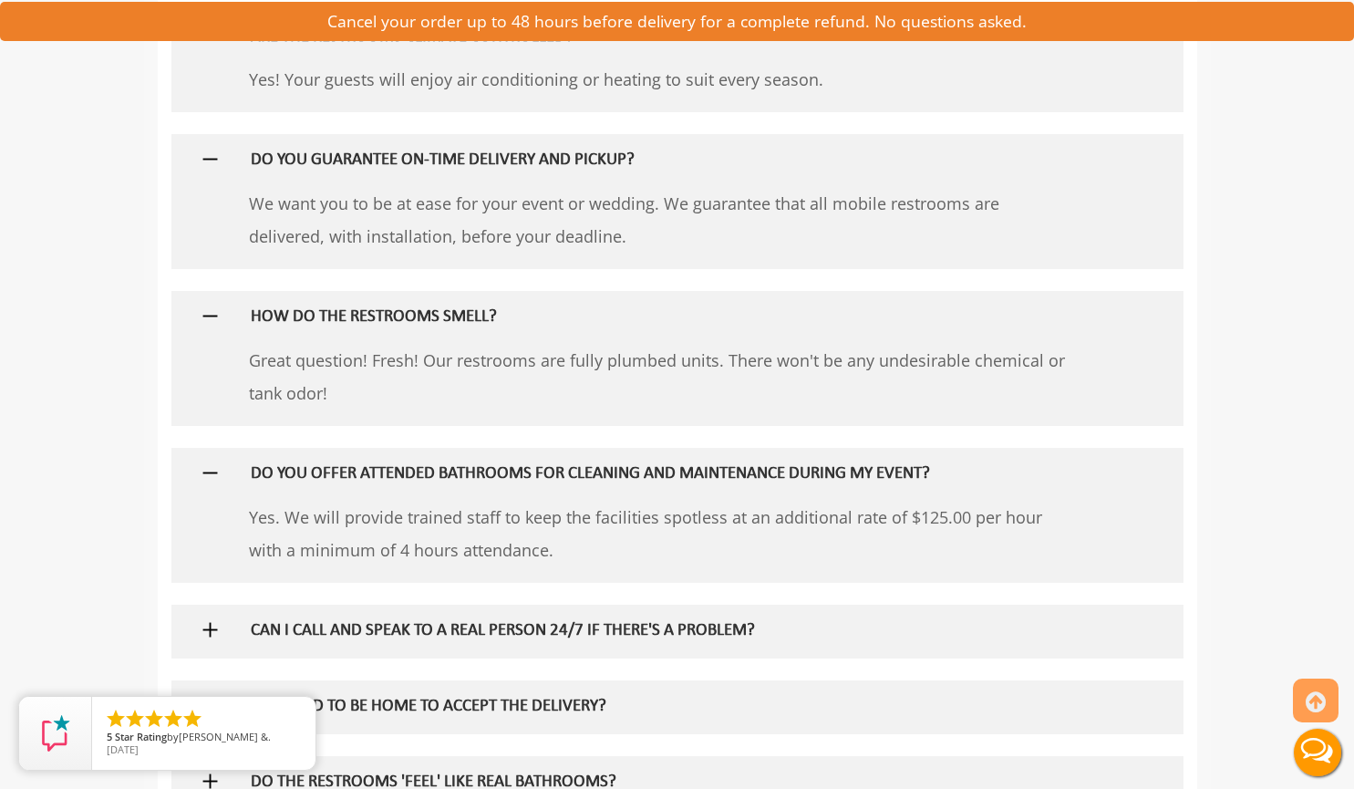
click at [572, 510] on p "Yes. We will provide trained staff to keep the facilities spotless at an additi…" at bounding box center [661, 533] width 825 height 66
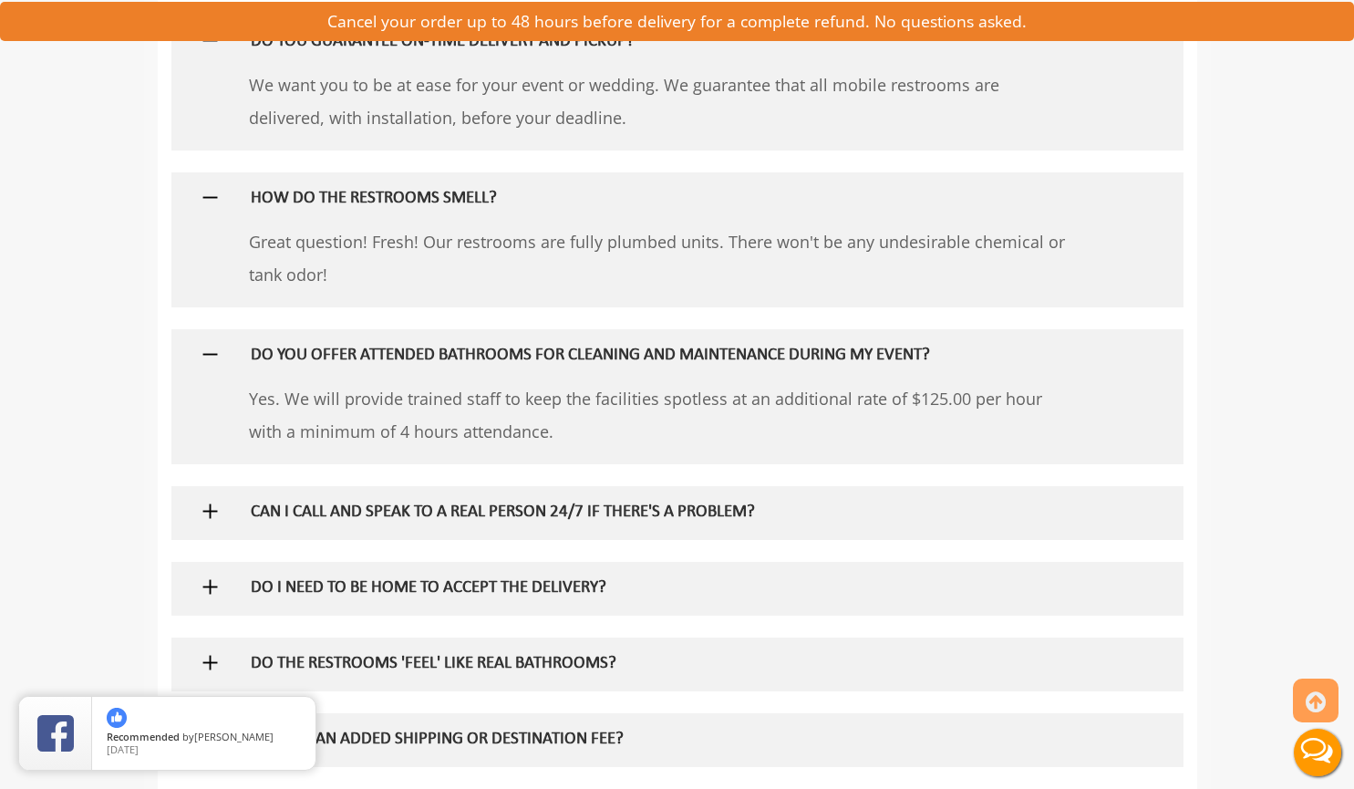
scroll to position [2586, 0]
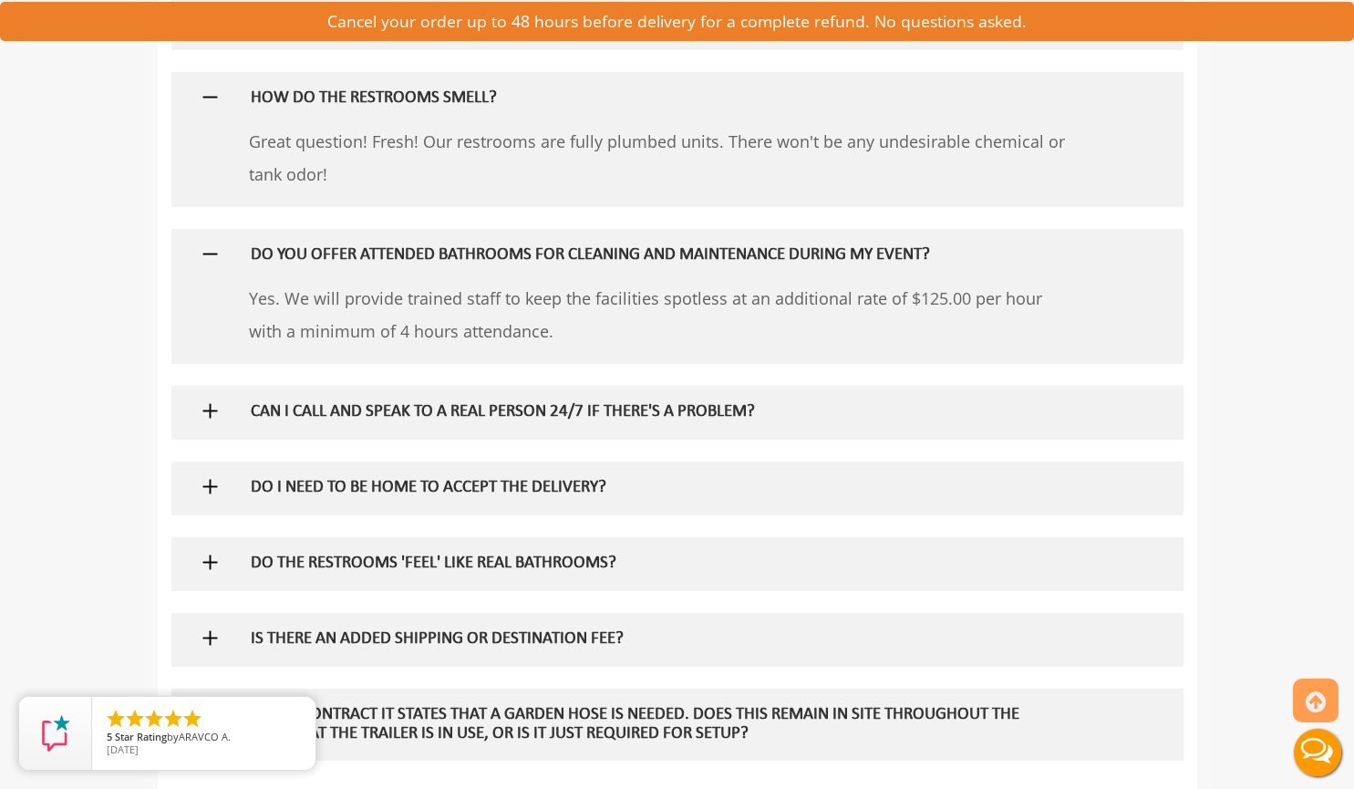
click at [453, 431] on div "CAN I CALL AND SPEAK TO A REAL PERSON 24/7 IF THERE'S A PROBLEM?" at bounding box center [647, 412] width 820 height 53
click at [448, 413] on h5 "CAN I CALL AND SPEAK TO A REAL PERSON 24/7 IF THERE'S A PROBLEM?" at bounding box center [647, 412] width 793 height 19
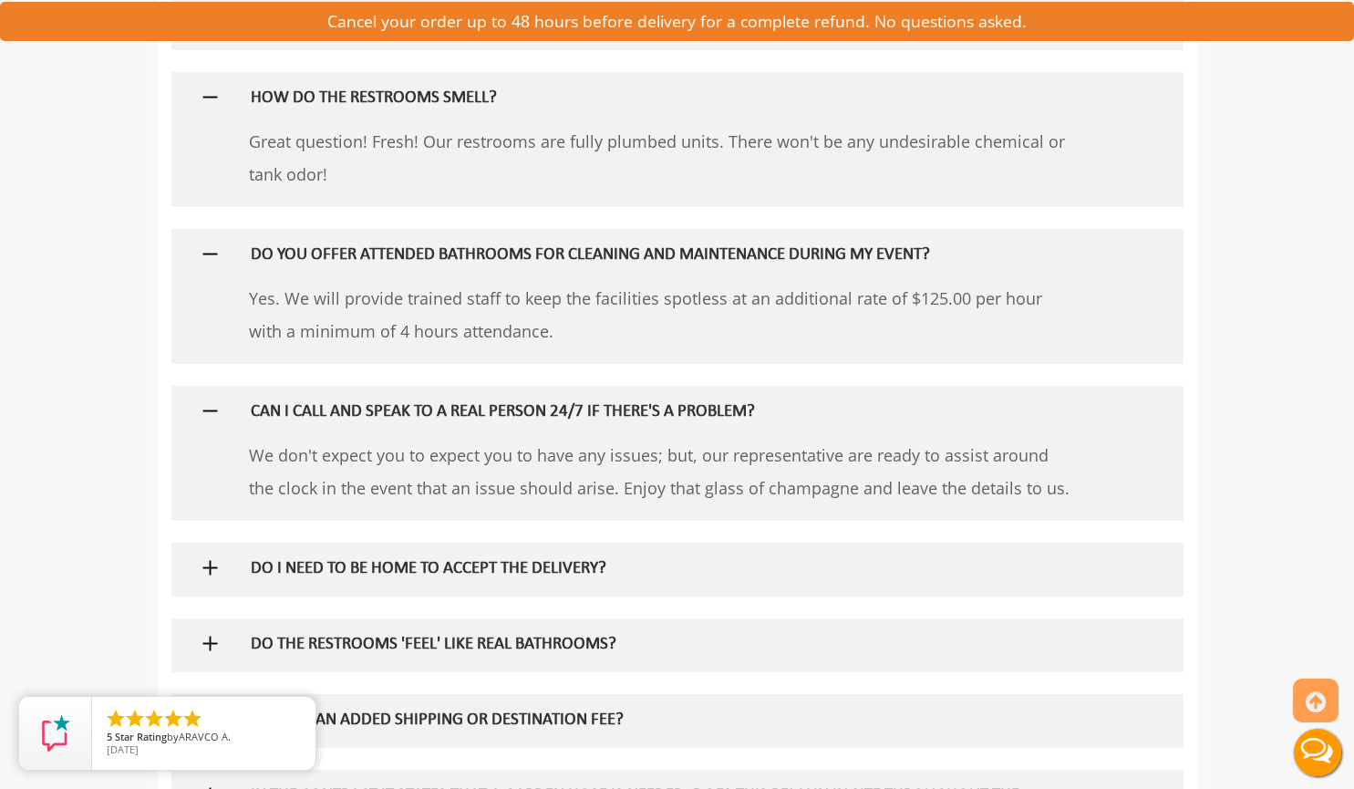
click at [448, 413] on h5 "CAN I CALL AND SPEAK TO A REAL PERSON 24/7 IF THERE'S A PROBLEM?" at bounding box center [647, 412] width 793 height 19
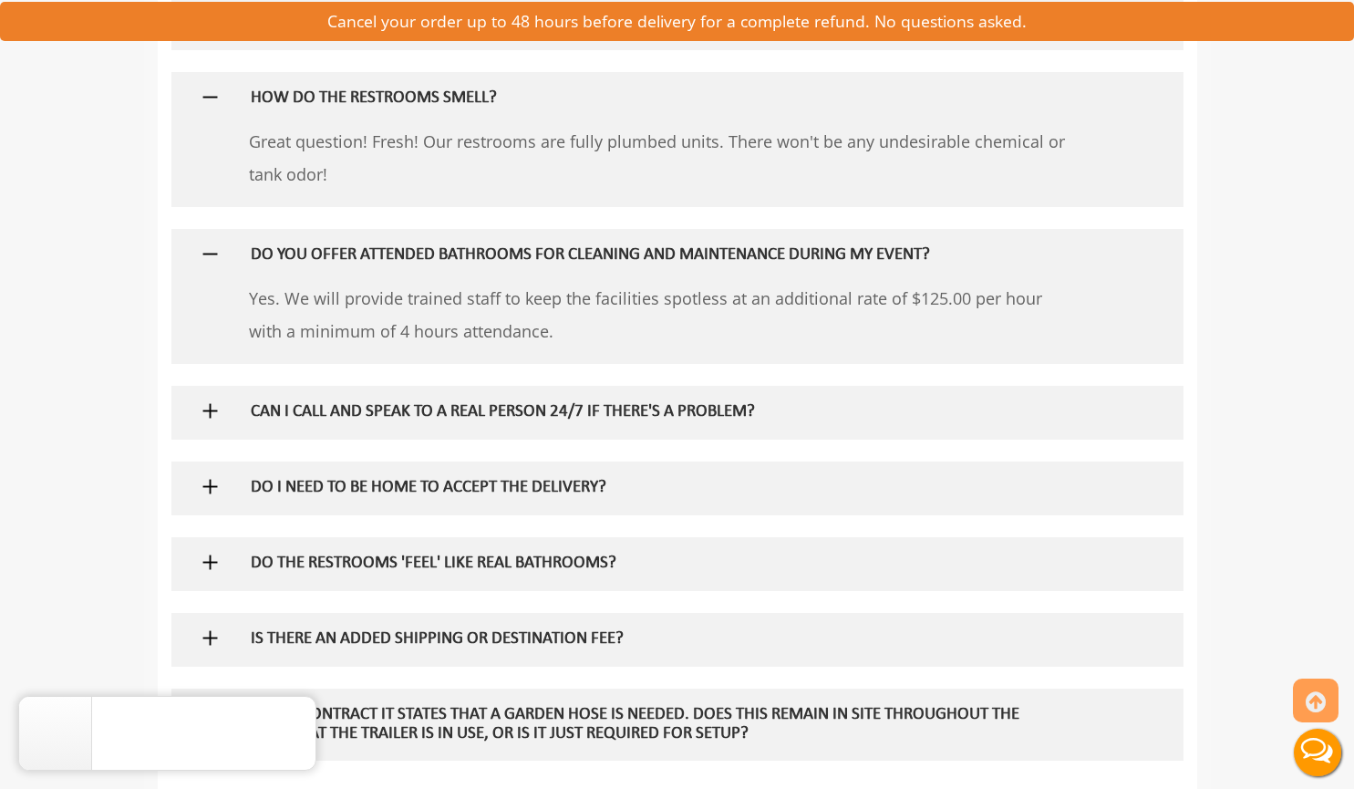
click at [434, 488] on h5 "DO I NEED TO BE HOME TO ACCEPT THE DELIVERY?" at bounding box center [647, 488] width 793 height 19
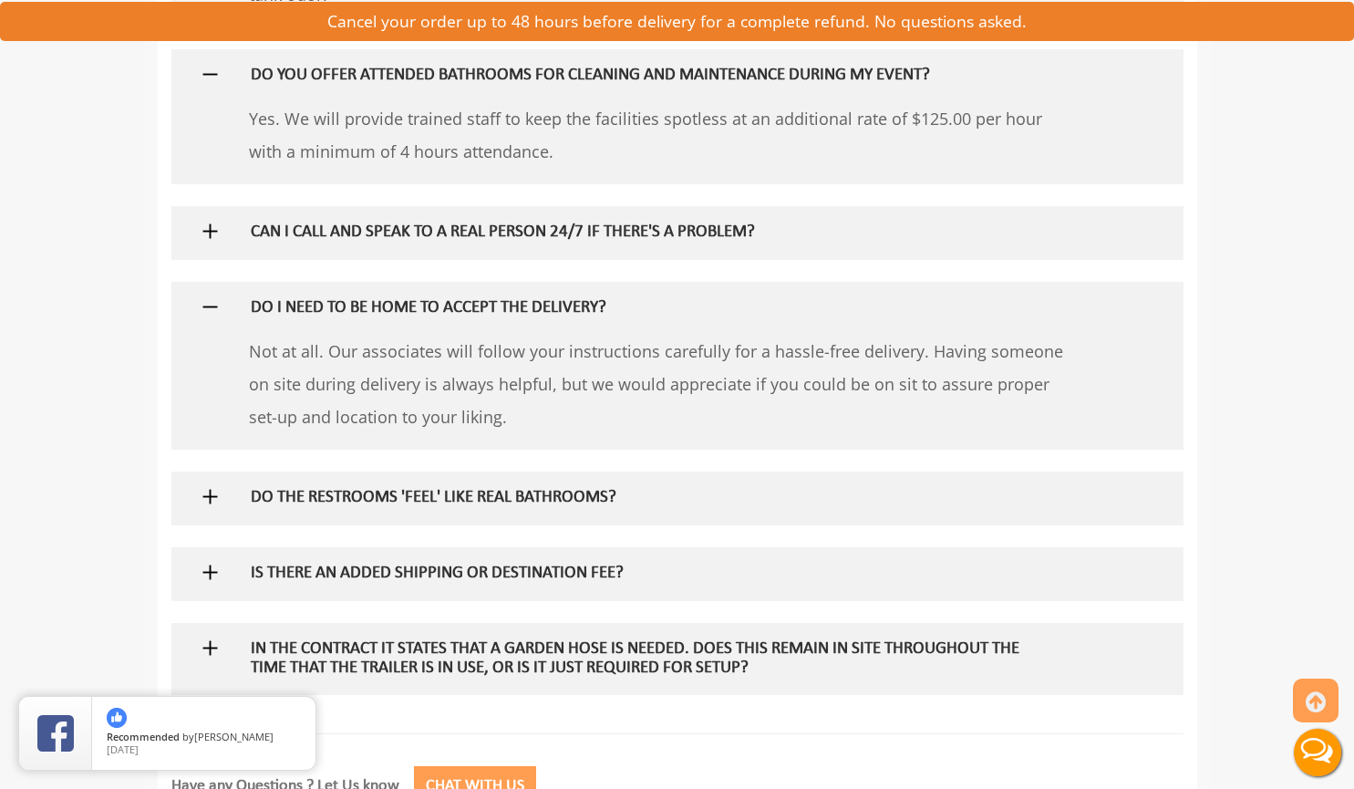
scroll to position [2767, 0]
click at [483, 503] on h5 "DO THE RESTROOMS 'FEEL' LIKE REAL BATHROOMS?" at bounding box center [647, 497] width 793 height 19
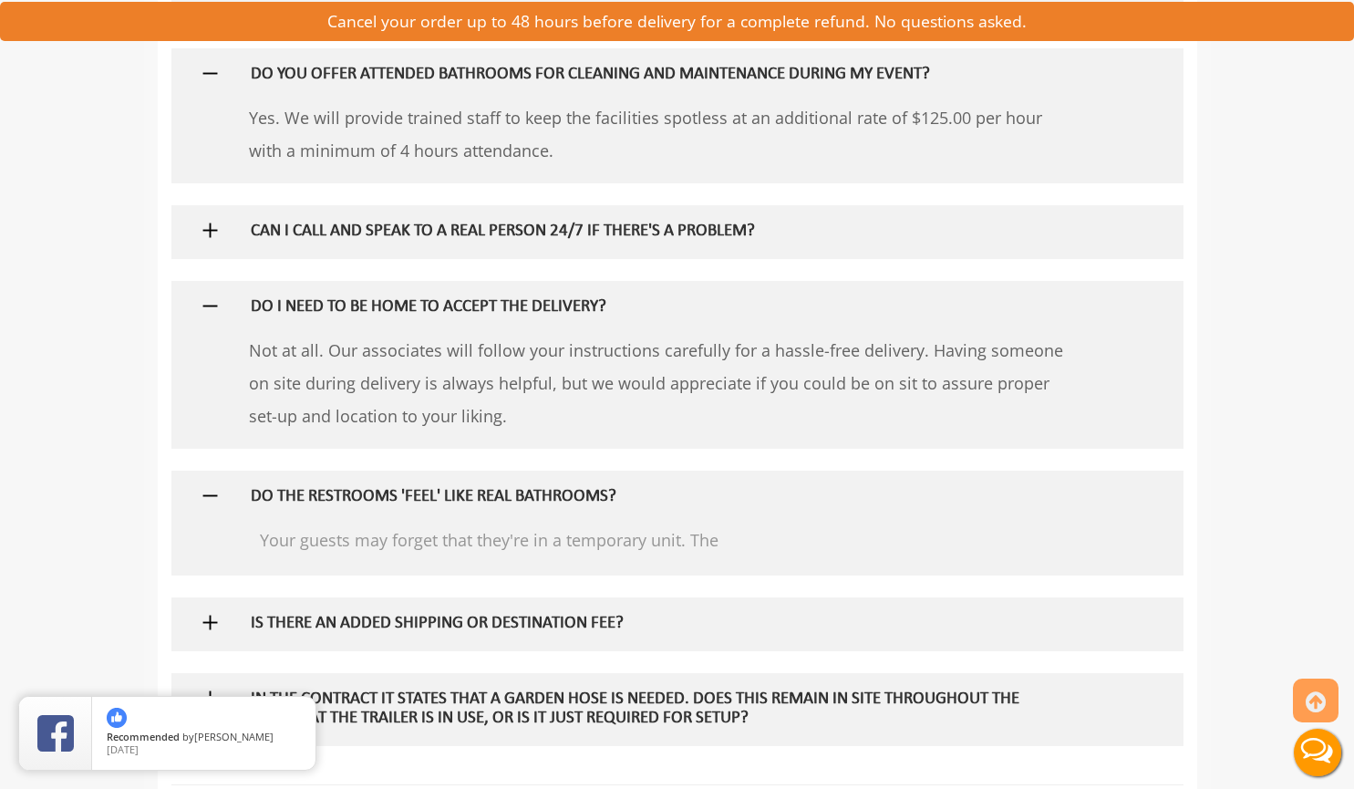
click at [534, 576] on div "Your guests may forget that they're in a temporary unit. The masonry, fixtures,…" at bounding box center [677, 549] width 820 height 53
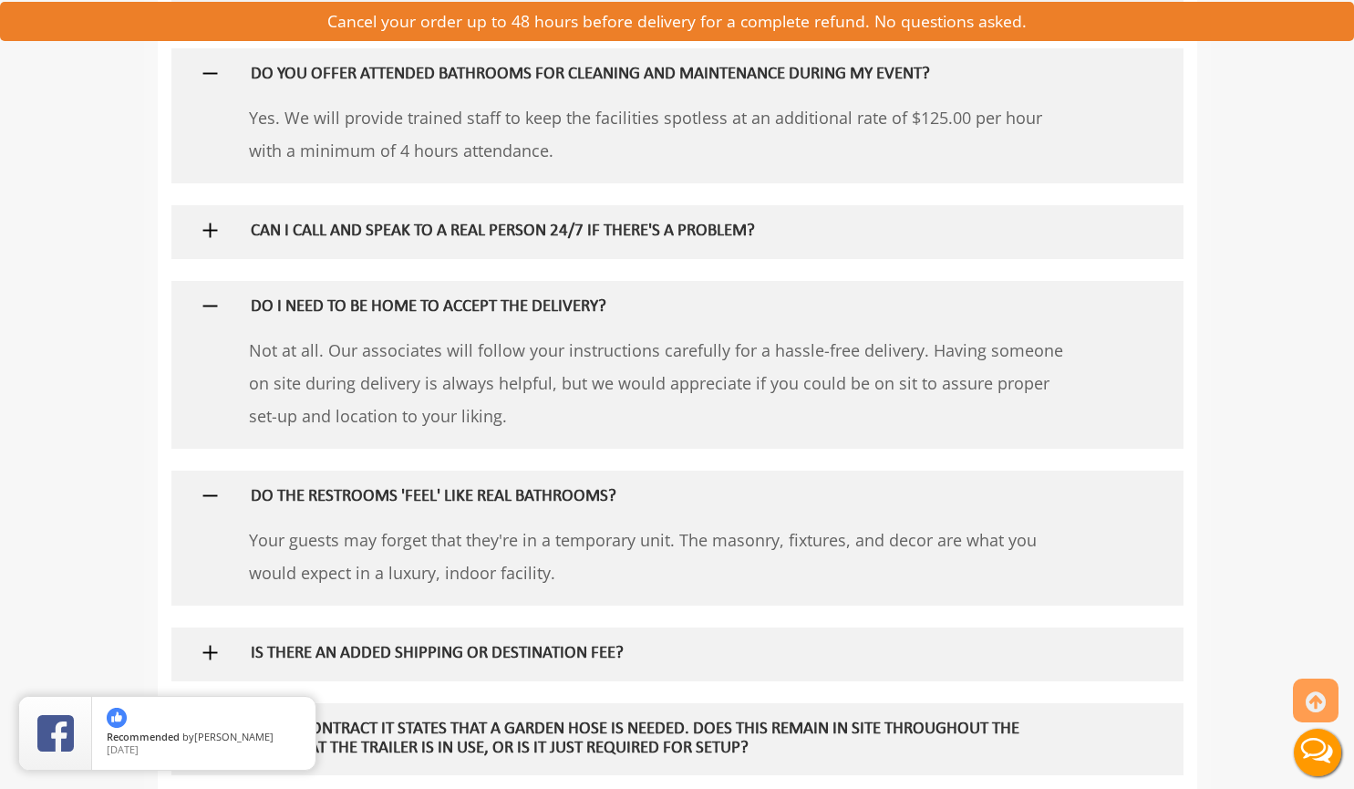
scroll to position [2947, 0]
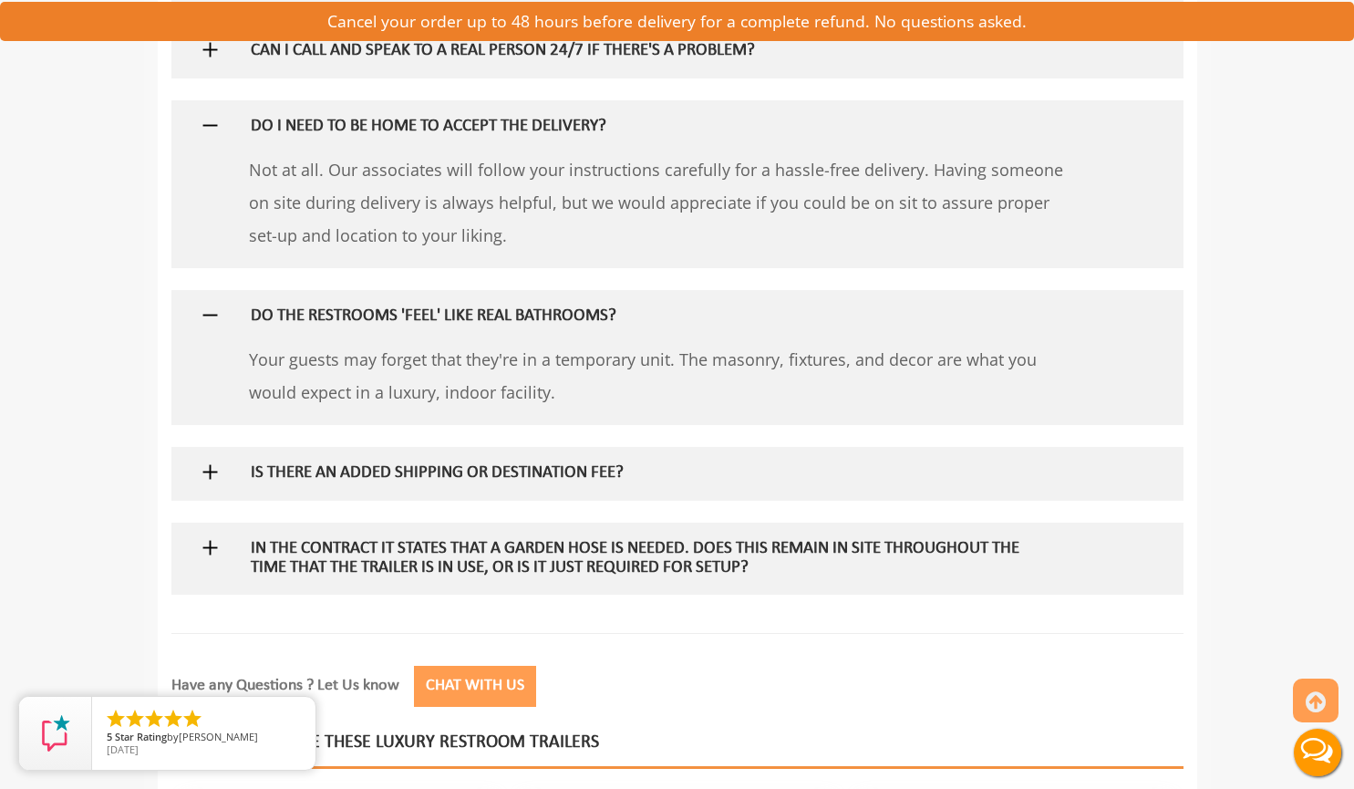
click at [495, 468] on h5 "IS THERE AN ADDED SHIPPING OR DESTINATION FEE?" at bounding box center [647, 473] width 793 height 19
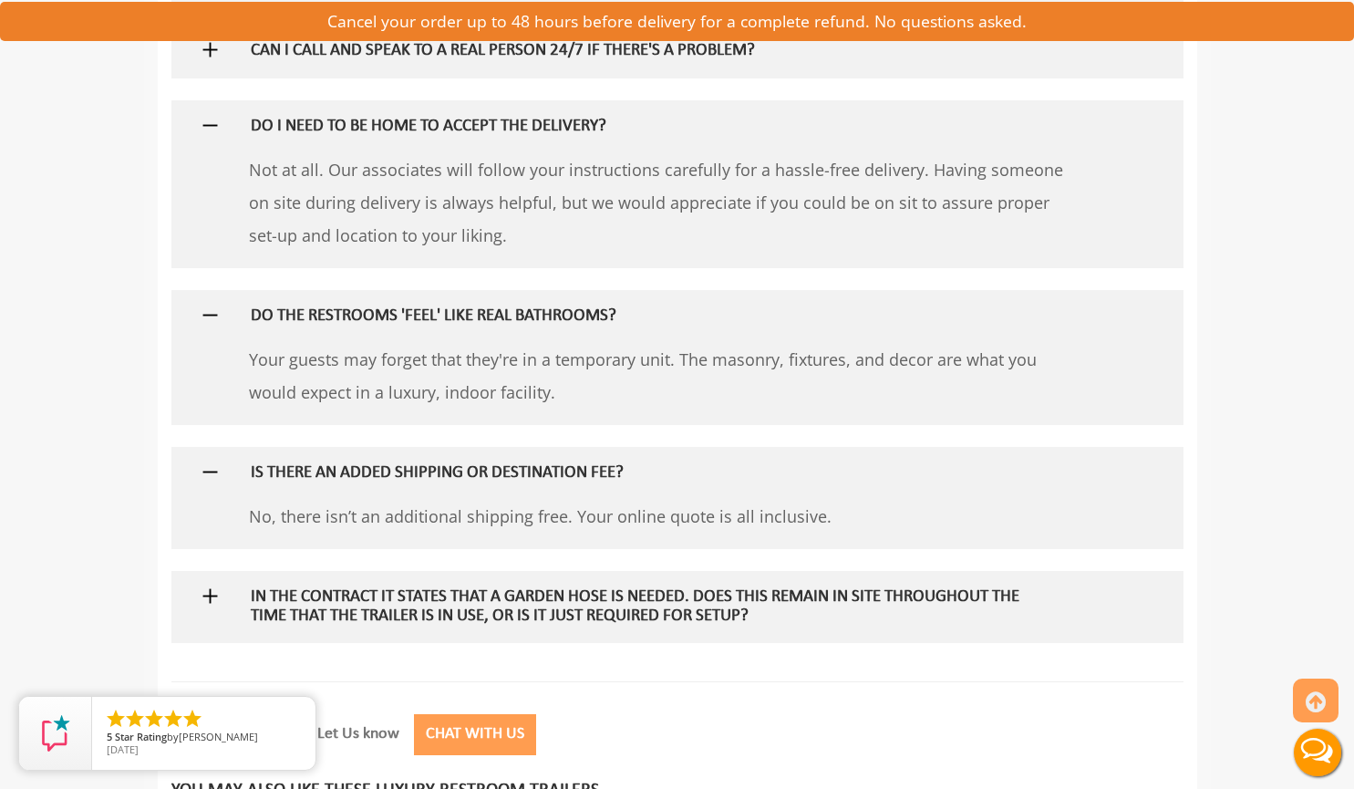
scroll to position [2997, 0]
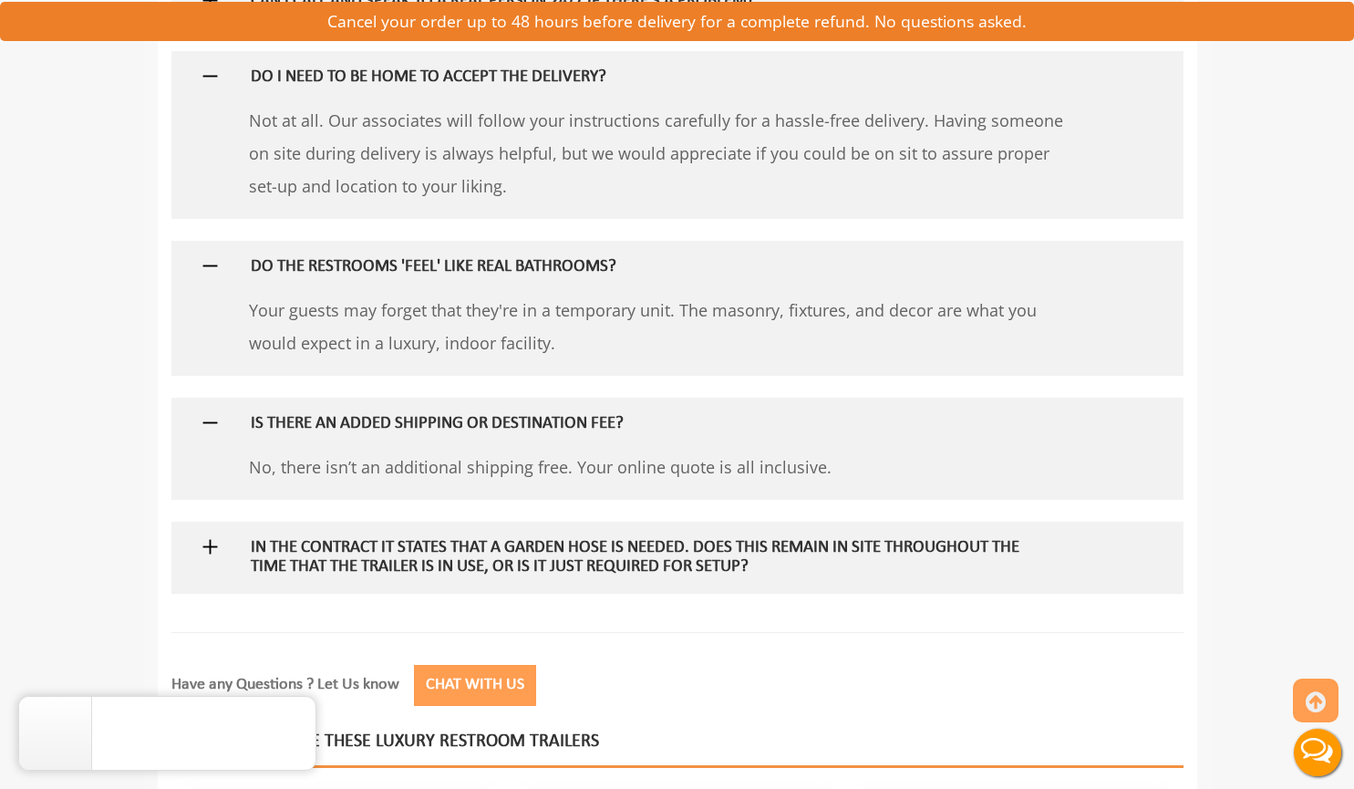
click at [624, 576] on h5 "In the contract it states that a garden hose is needed. Does this remain in sit…" at bounding box center [647, 558] width 793 height 38
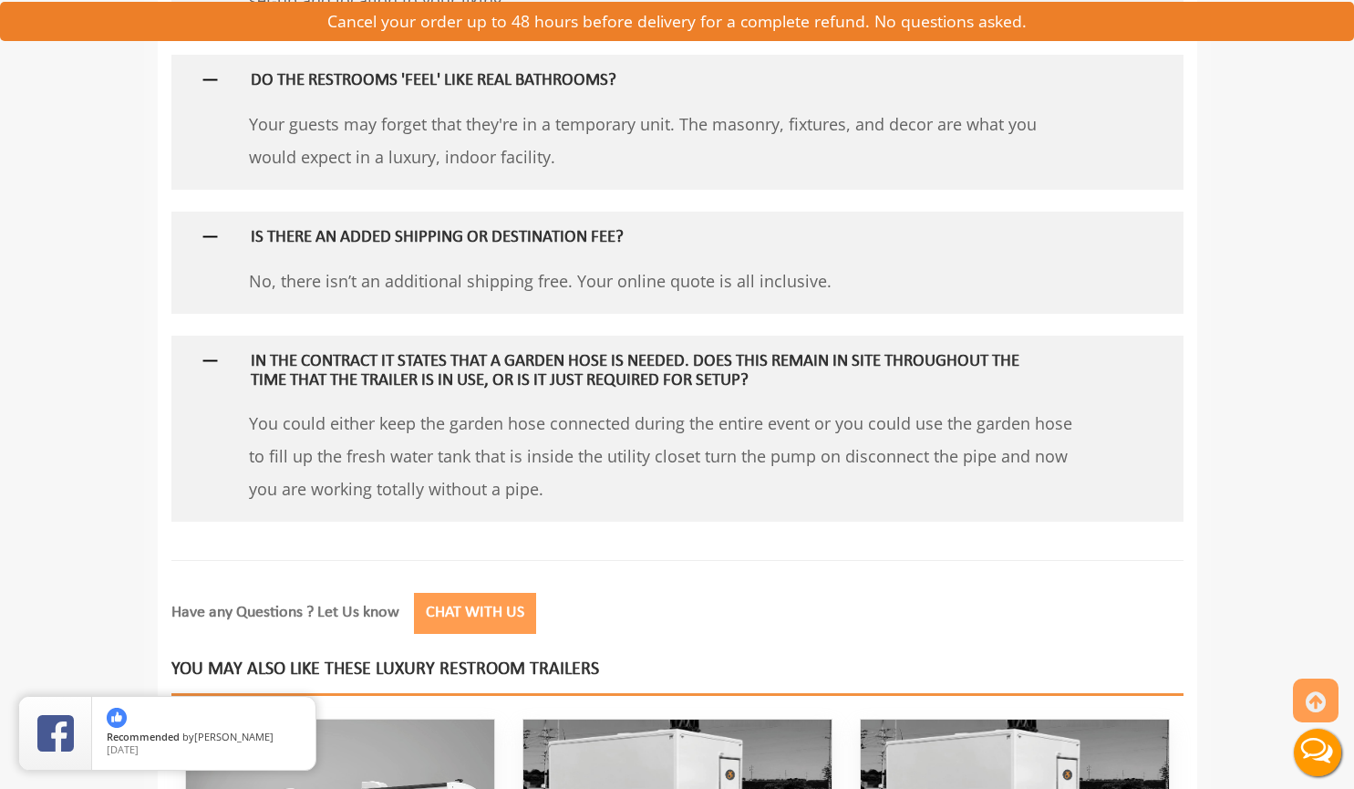
scroll to position [3183, 0]
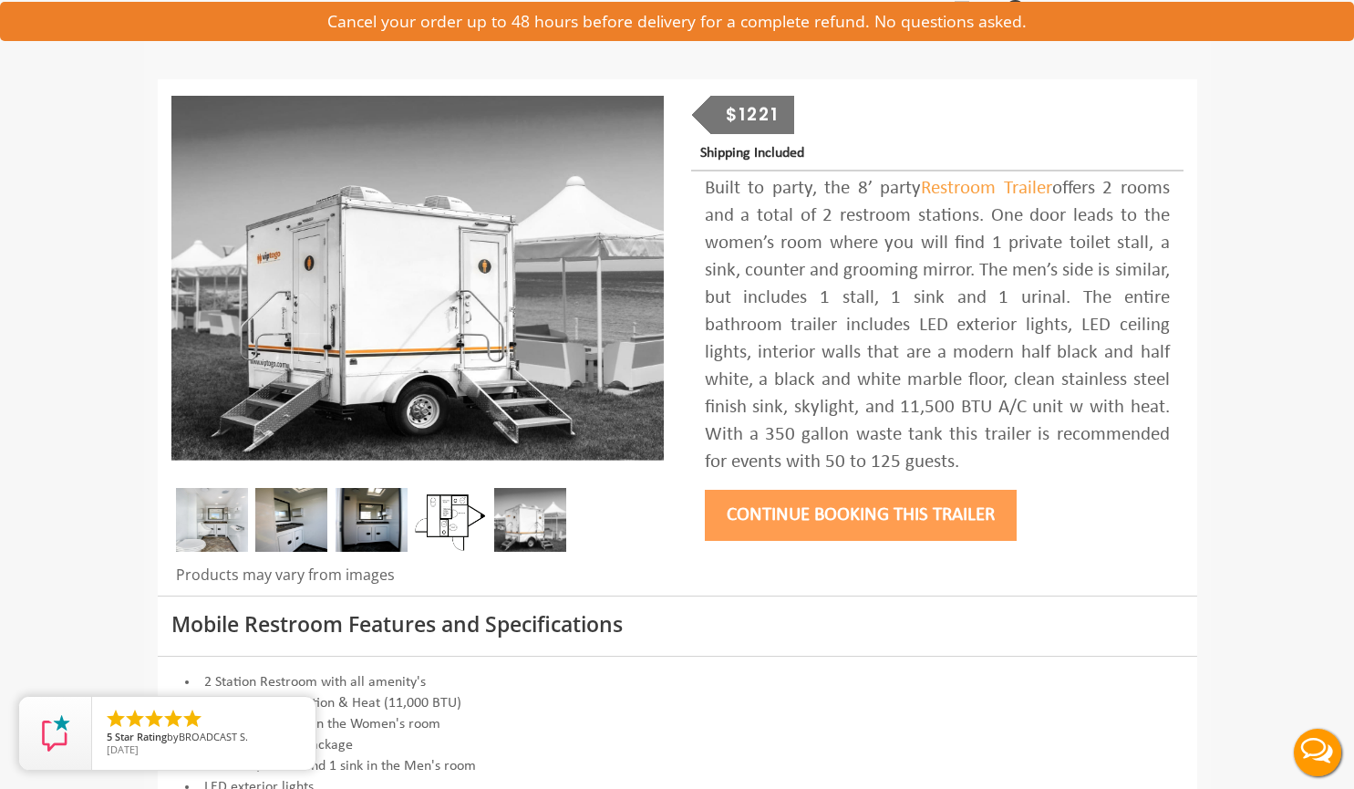
scroll to position [0, 0]
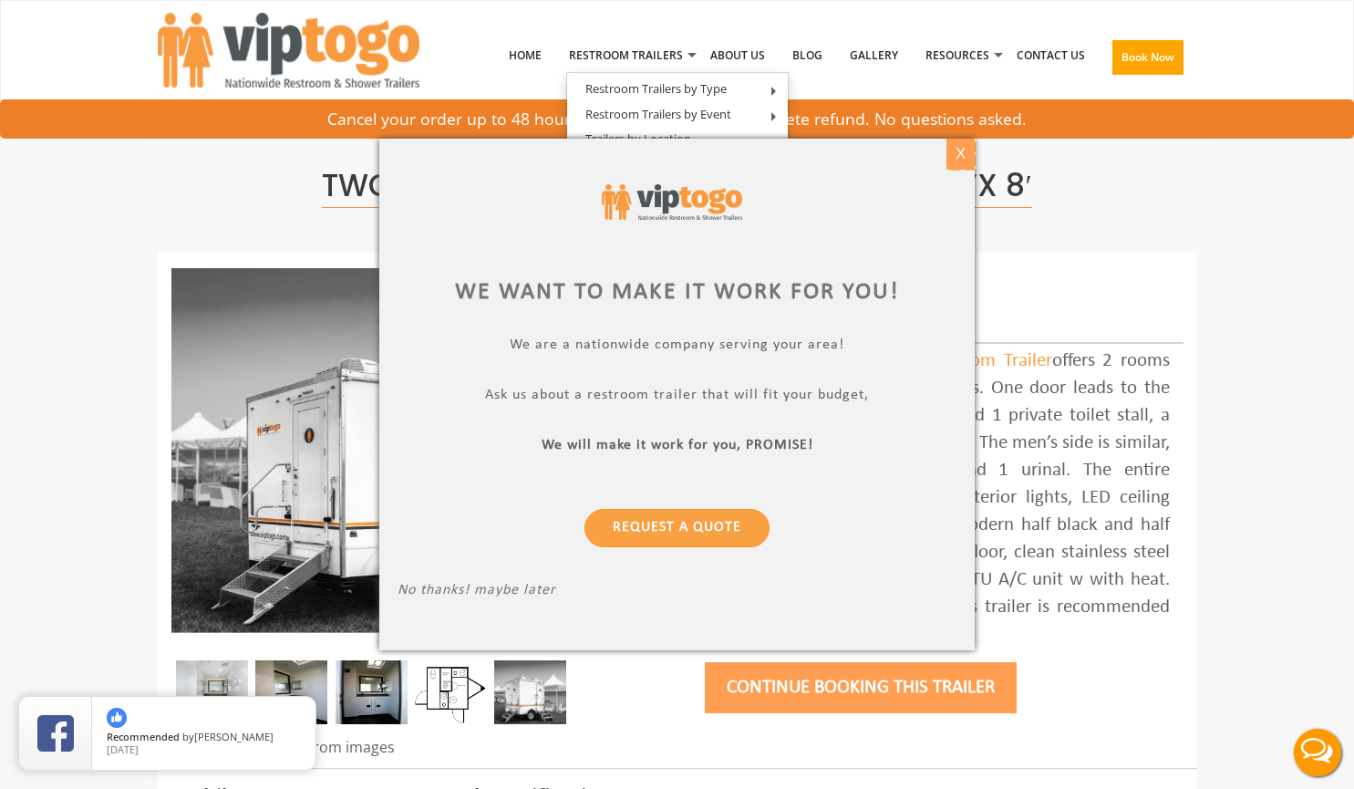
click at [966, 148] on div "X" at bounding box center [960, 154] width 28 height 31
